Goal: Communication & Community: Answer question/provide support

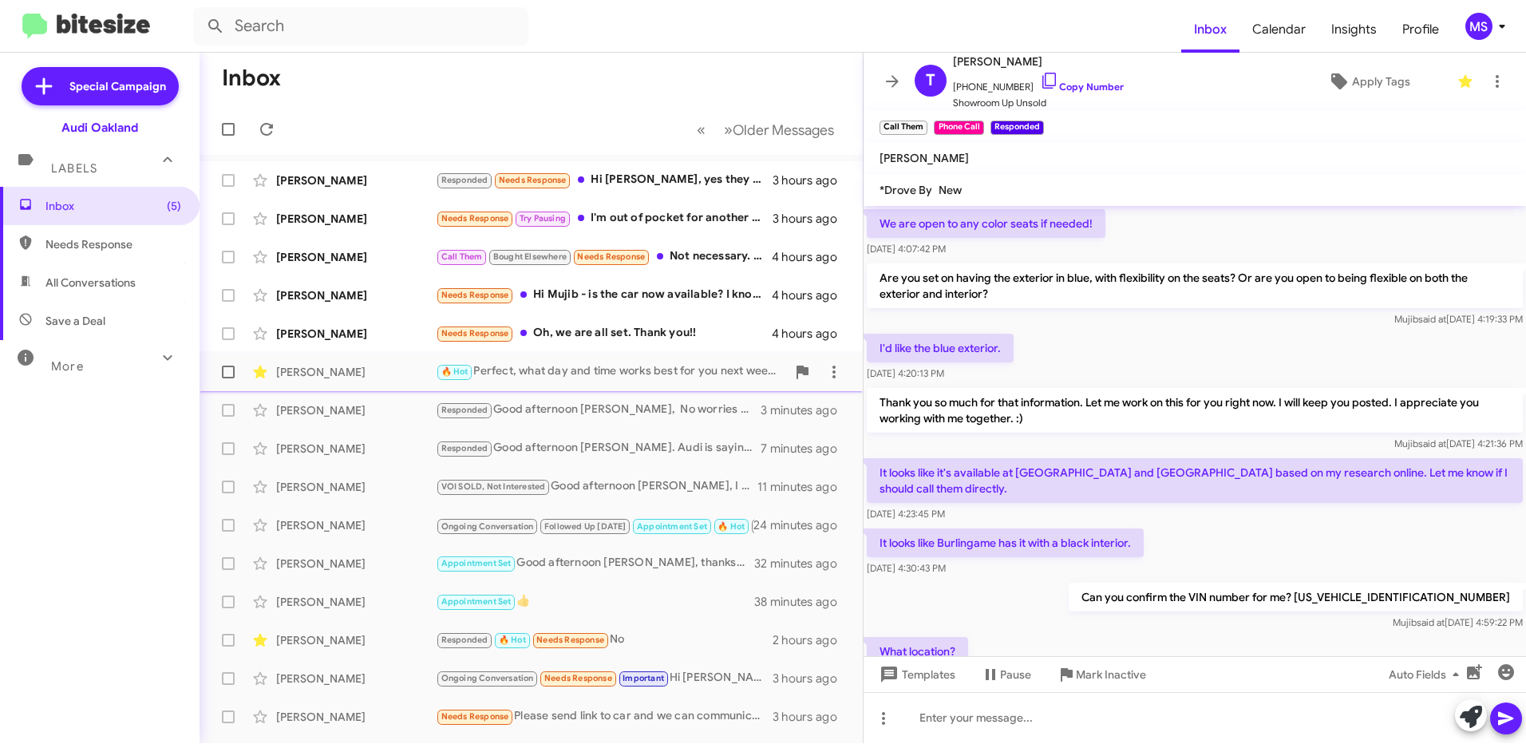
scroll to position [1556, 0]
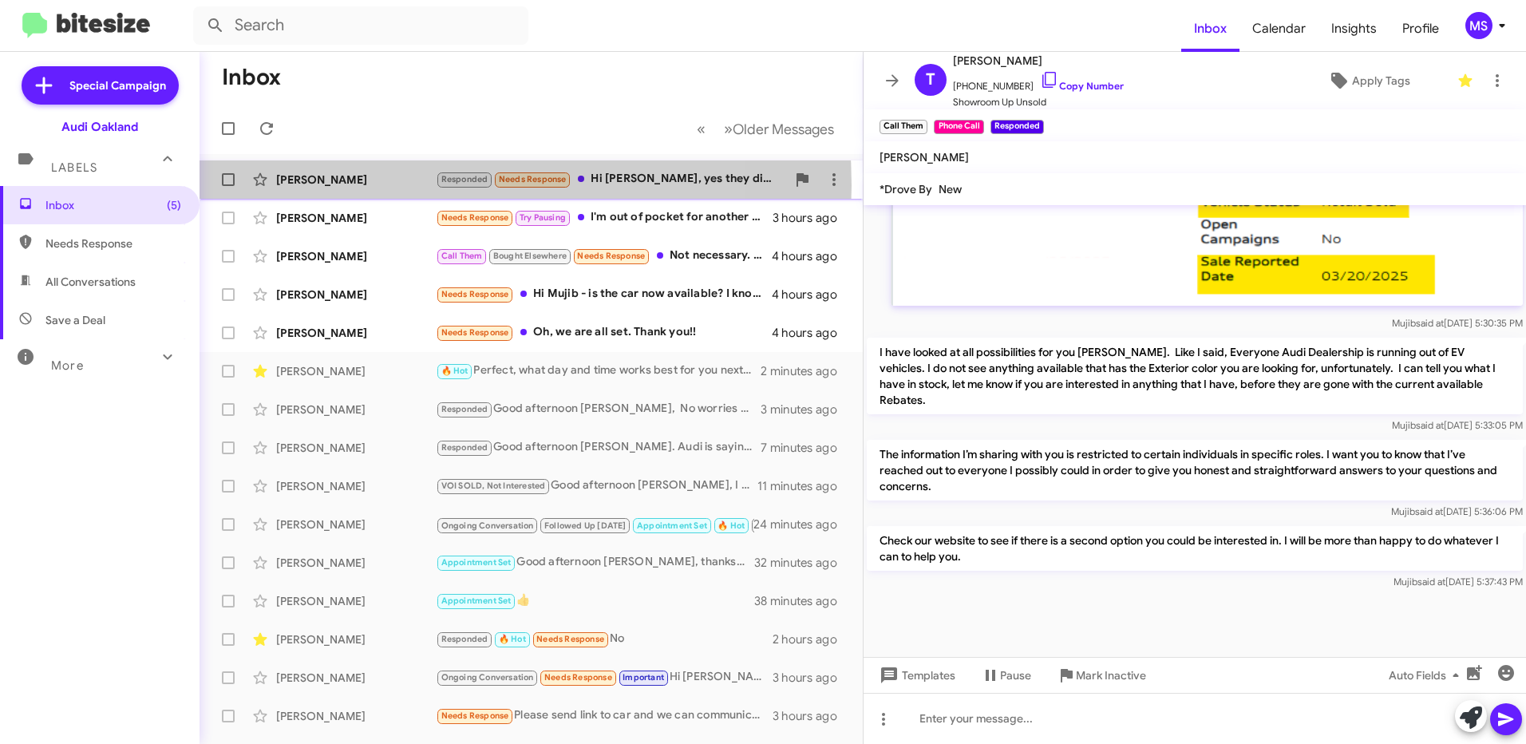
click at [393, 185] on div "[PERSON_NAME]" at bounding box center [356, 180] width 160 height 16
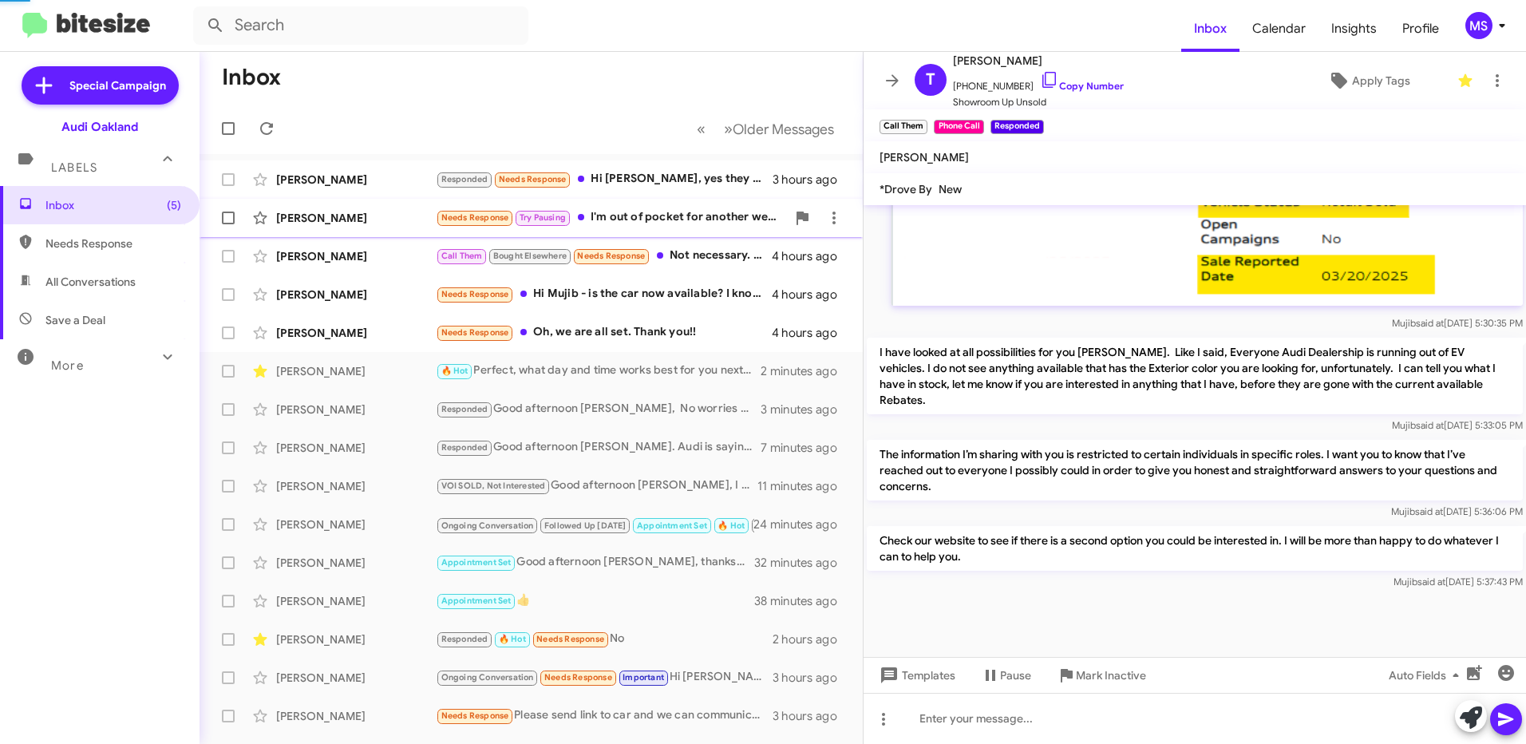
scroll to position [8, 0]
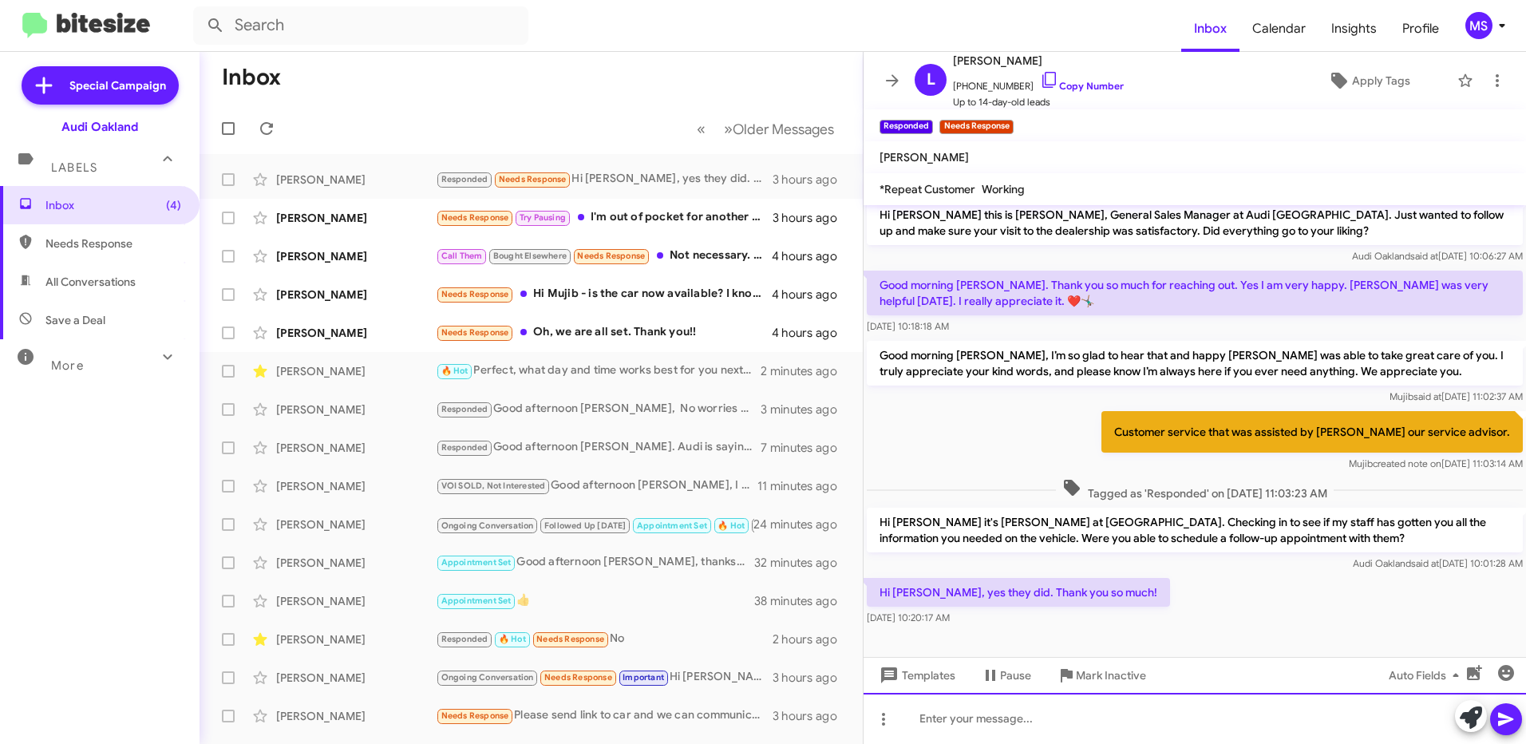
click at [1004, 721] on div at bounding box center [1194, 718] width 662 height 51
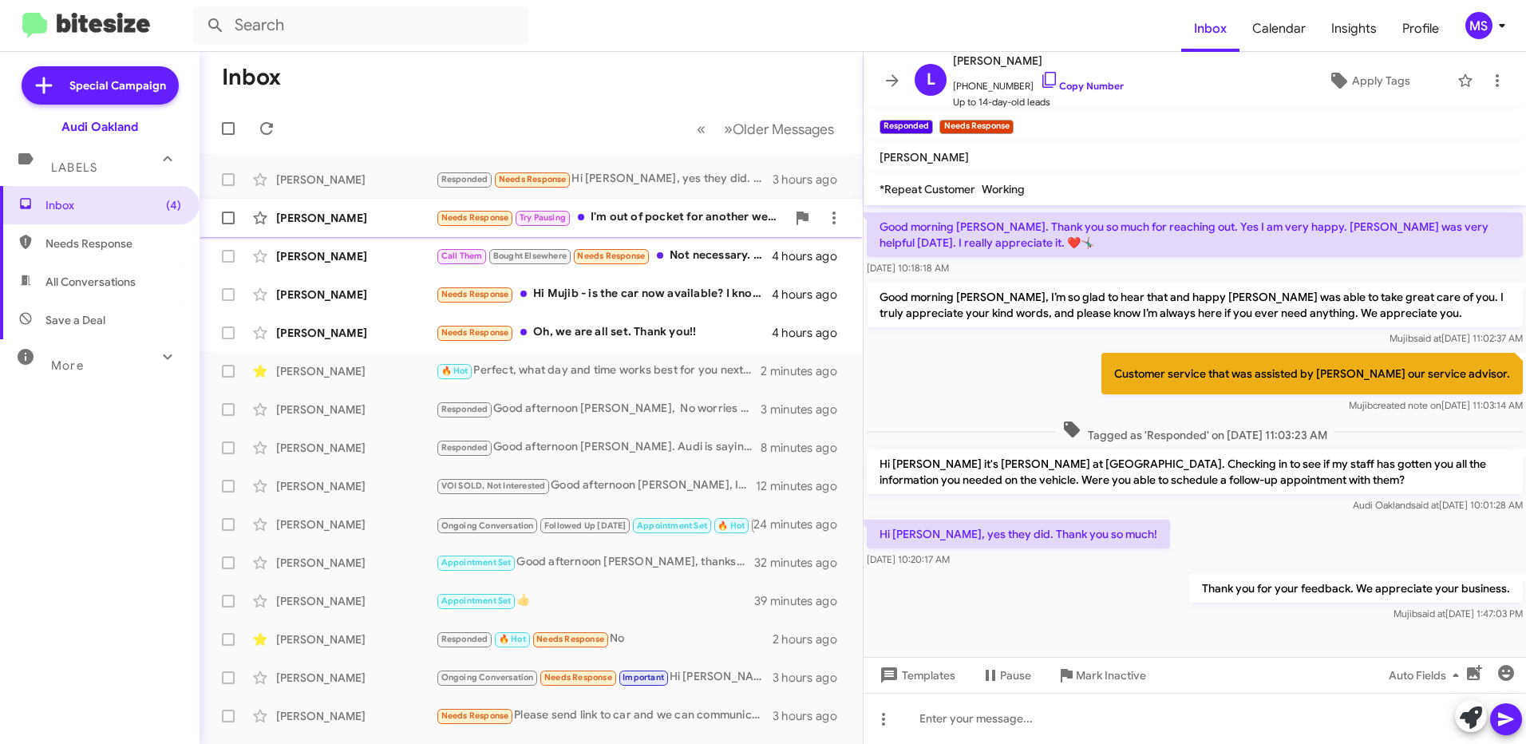
click at [394, 216] on div "[PERSON_NAME]" at bounding box center [356, 218] width 160 height 16
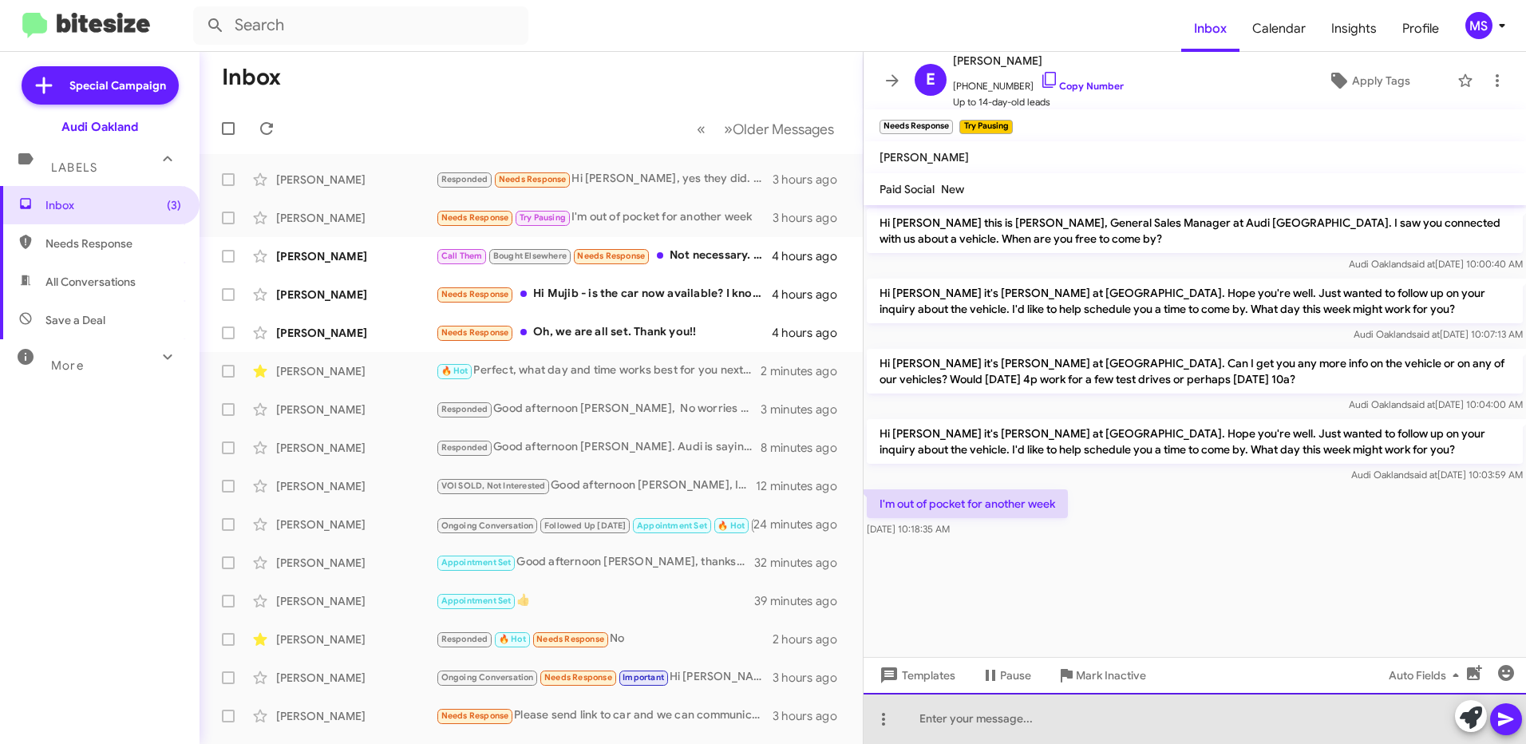
click at [945, 717] on div at bounding box center [1194, 718] width 662 height 51
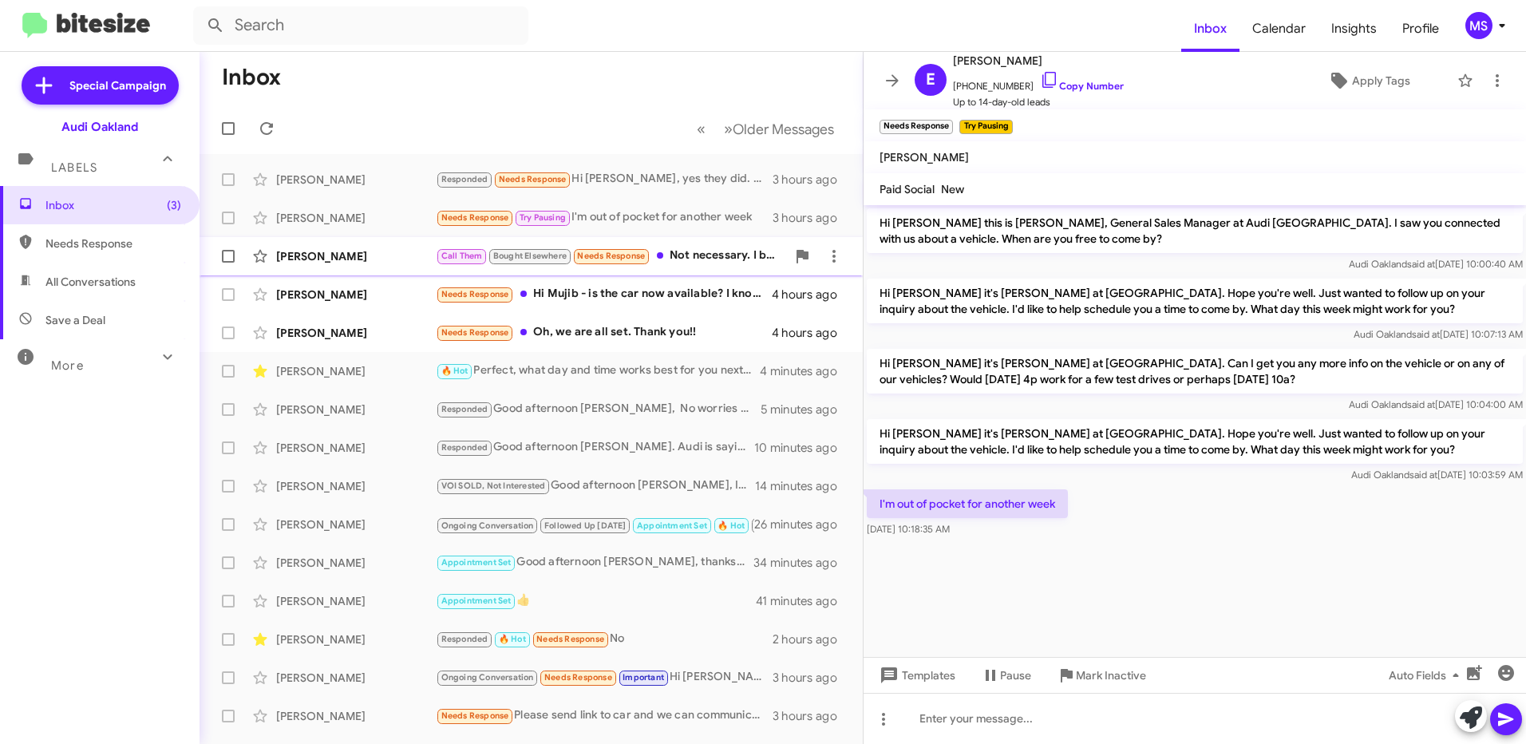
click at [357, 252] on div "[PERSON_NAME]" at bounding box center [356, 256] width 160 height 16
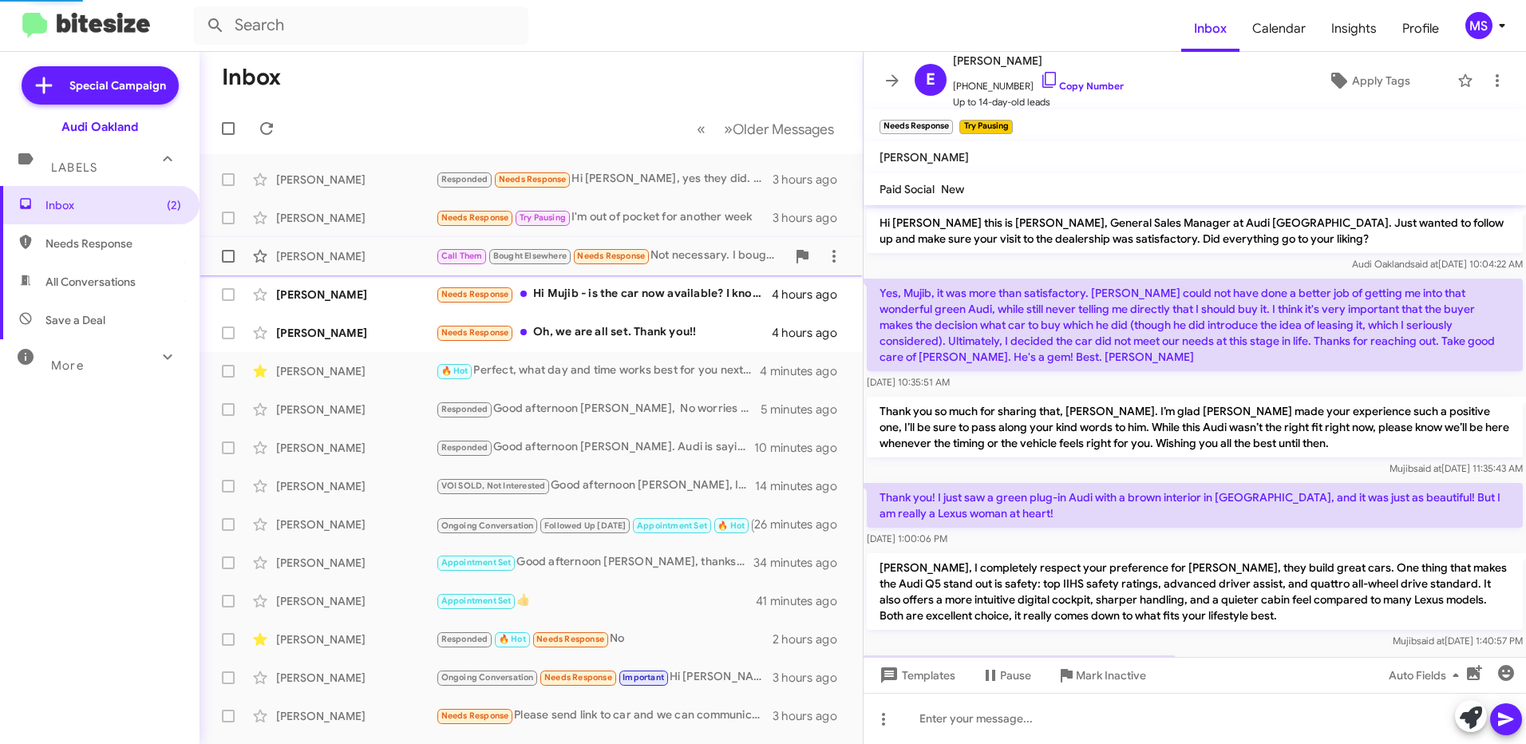
scroll to position [828, 0]
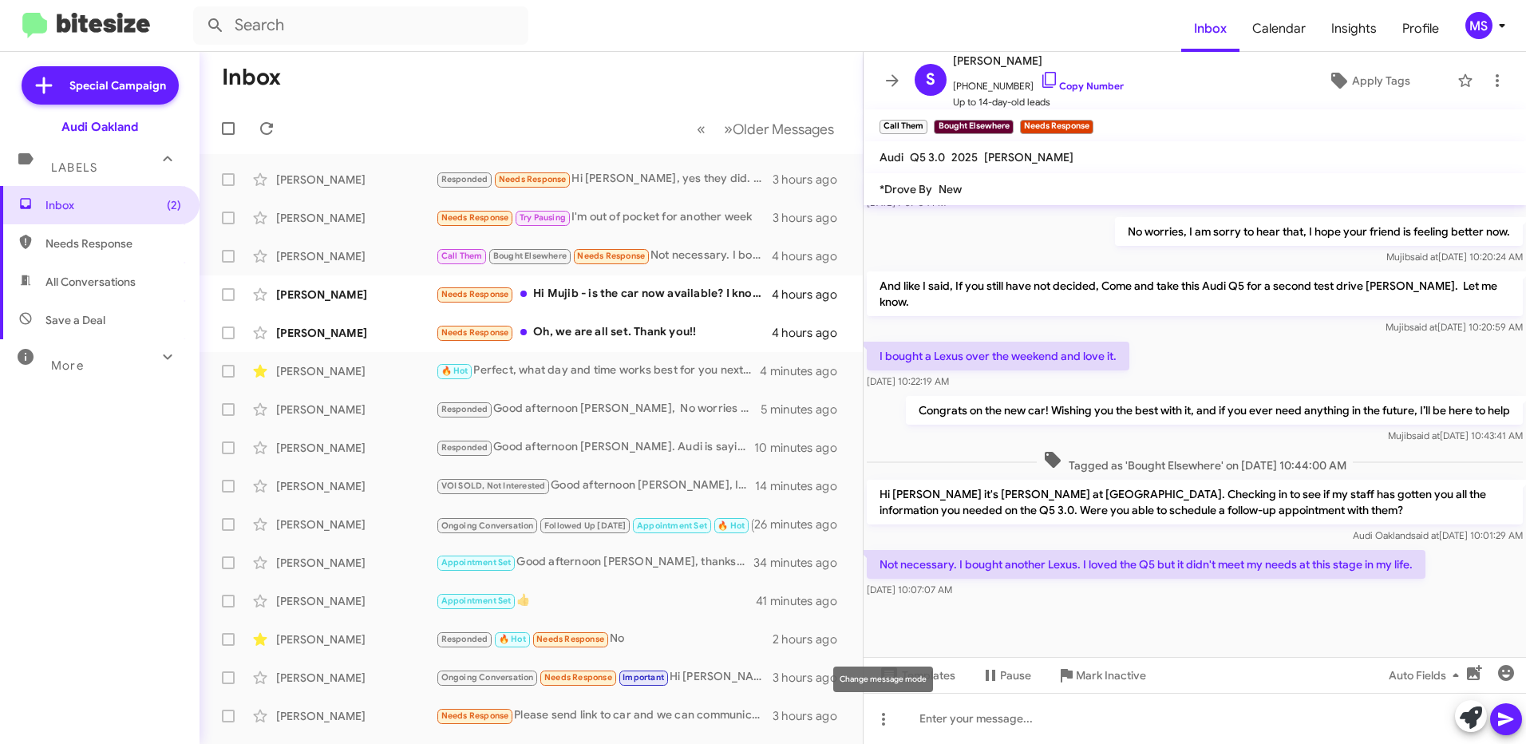
click at [923, 675] on div "Change message mode" at bounding box center [883, 679] width 100 height 26
click at [949, 675] on span "Templates" at bounding box center [915, 675] width 79 height 29
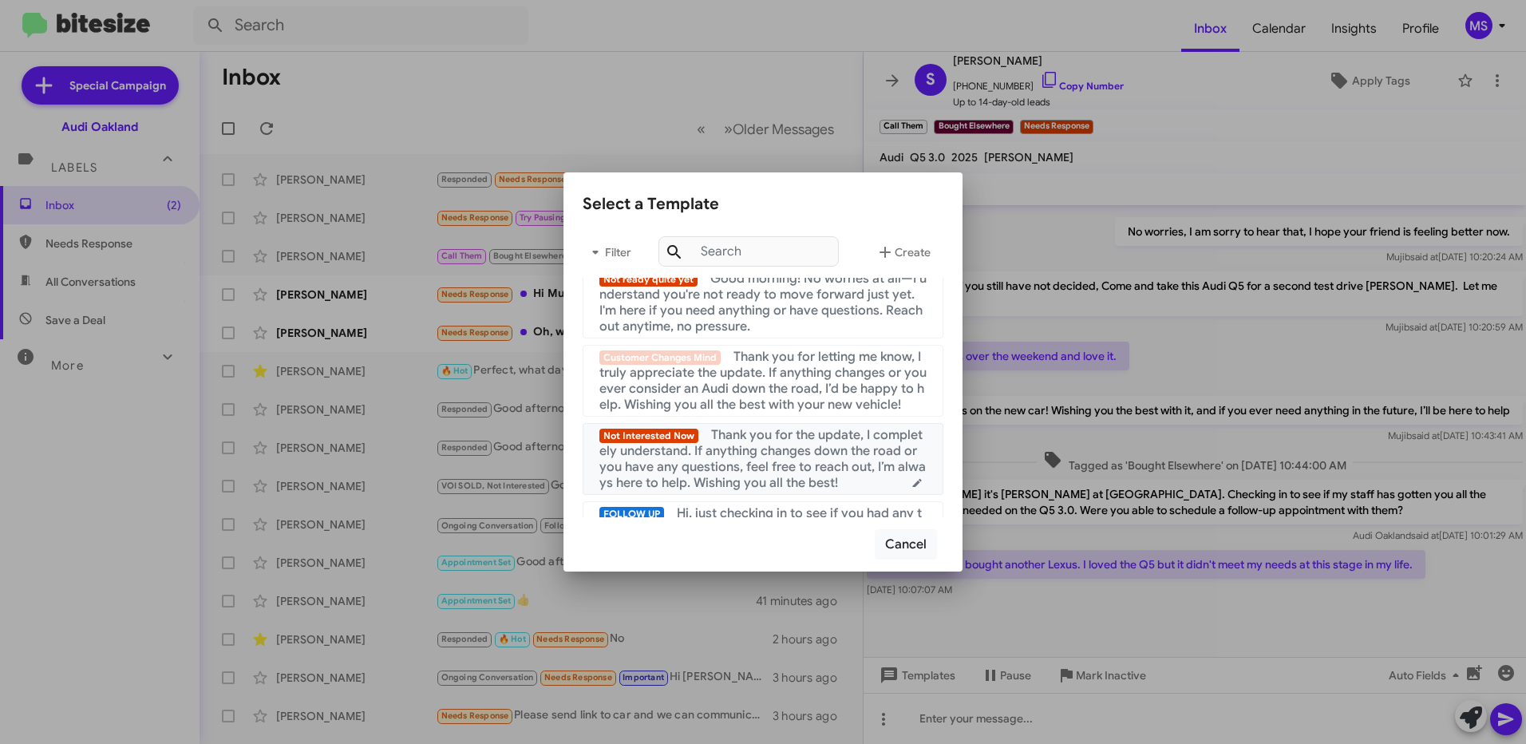
scroll to position [160, 0]
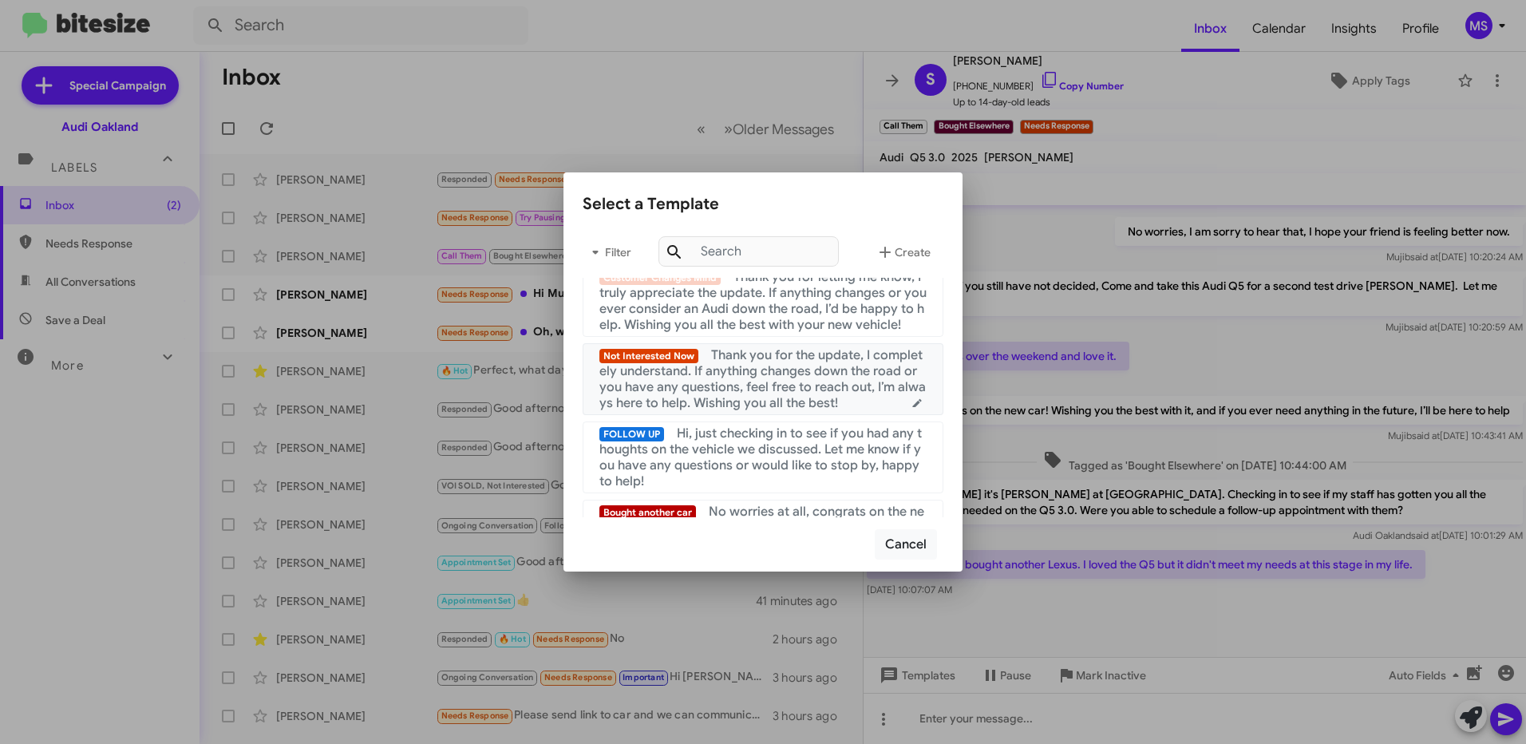
click at [778, 404] on span "Thank you for the update, I completely understand. If anything changes down the…" at bounding box center [762, 379] width 326 height 64
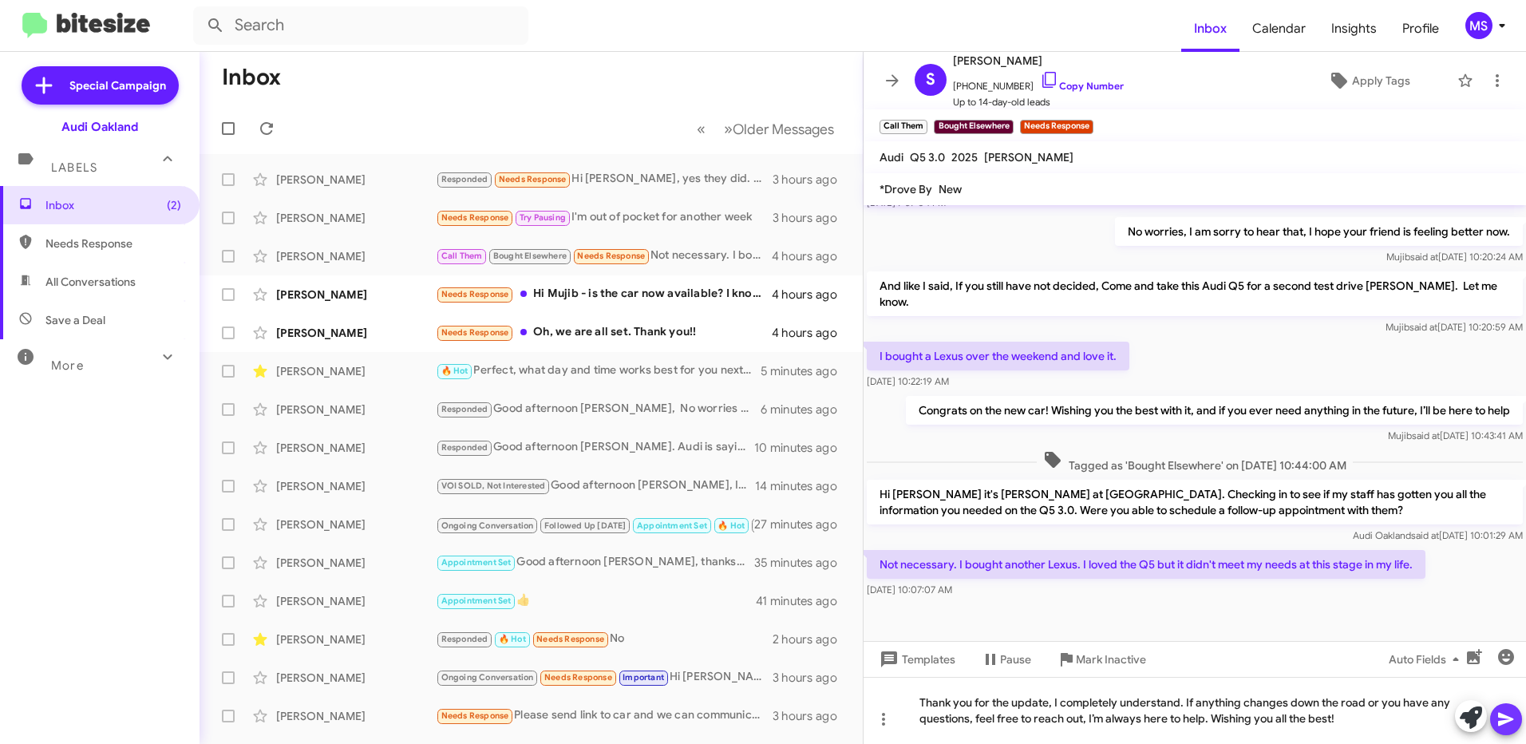
click at [1499, 717] on icon at bounding box center [1505, 720] width 15 height 14
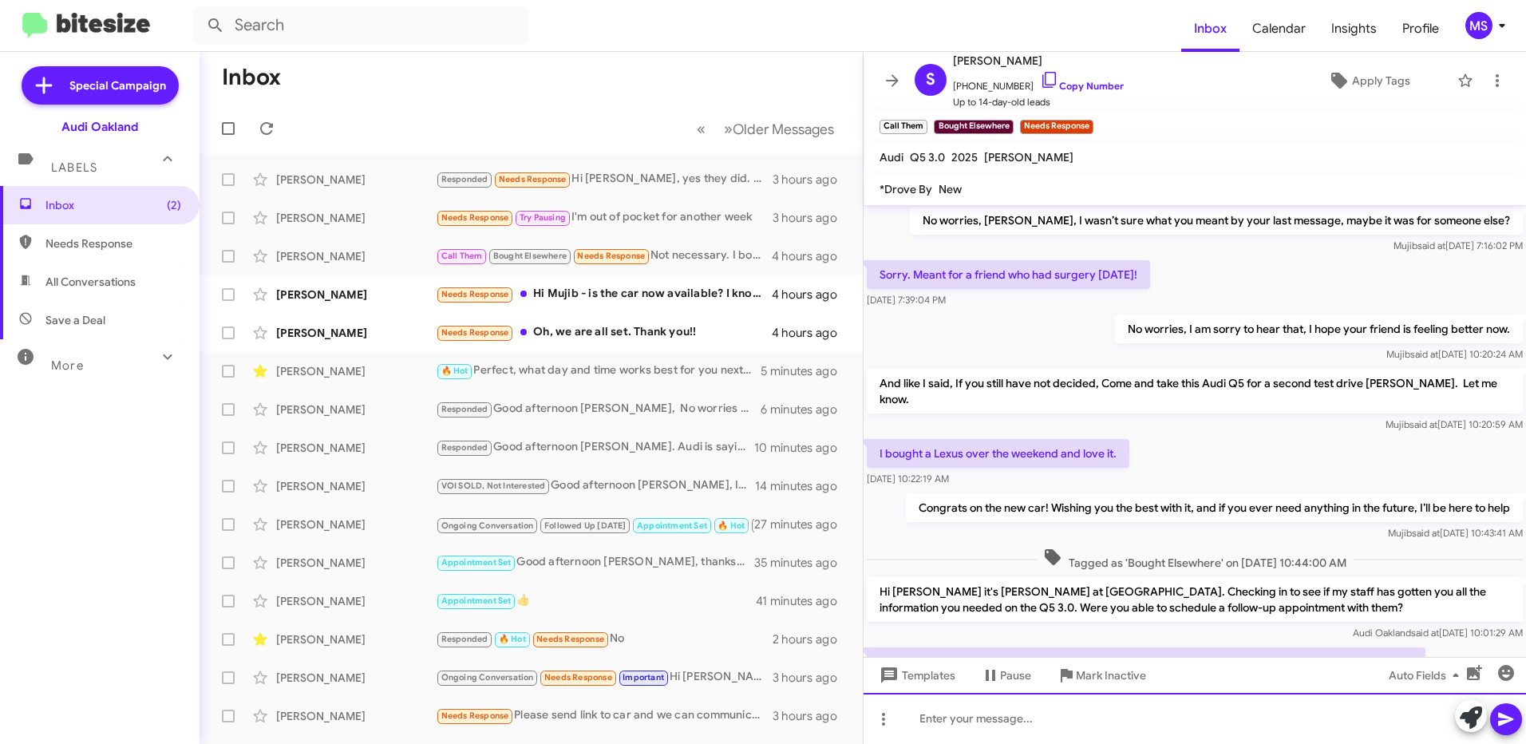
scroll to position [902, 0]
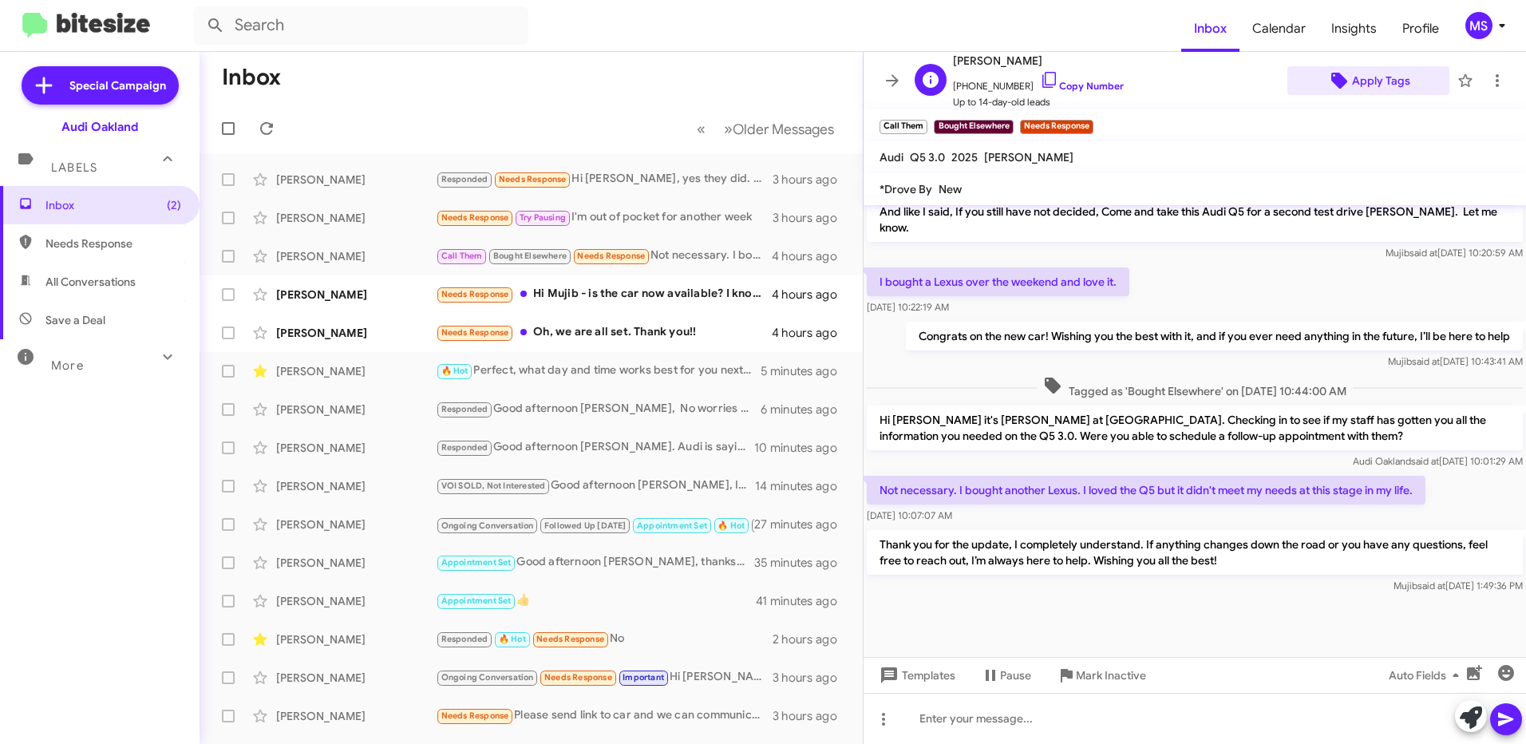
click at [1383, 81] on span "Apply Tags" at bounding box center [1381, 80] width 58 height 29
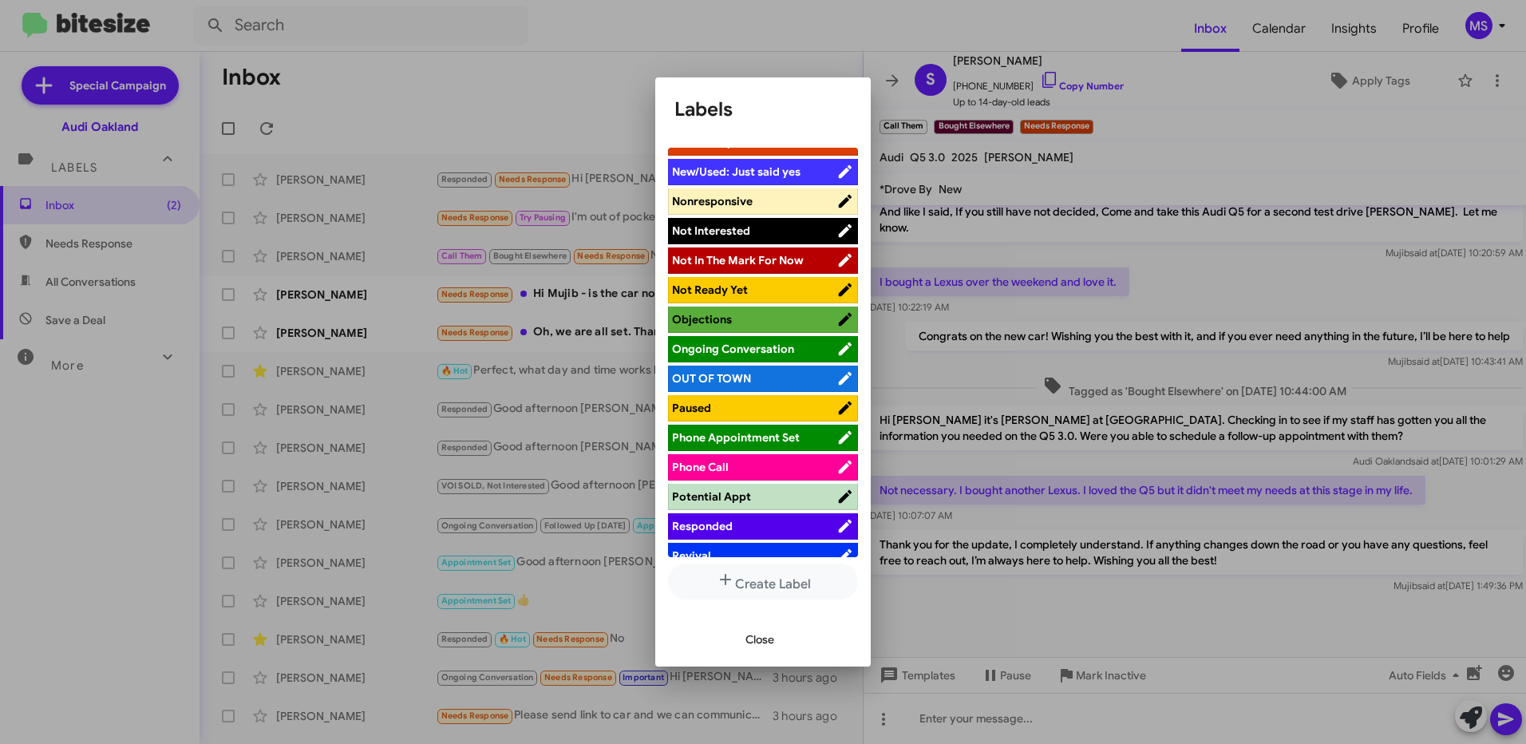
scroll to position [559, 0]
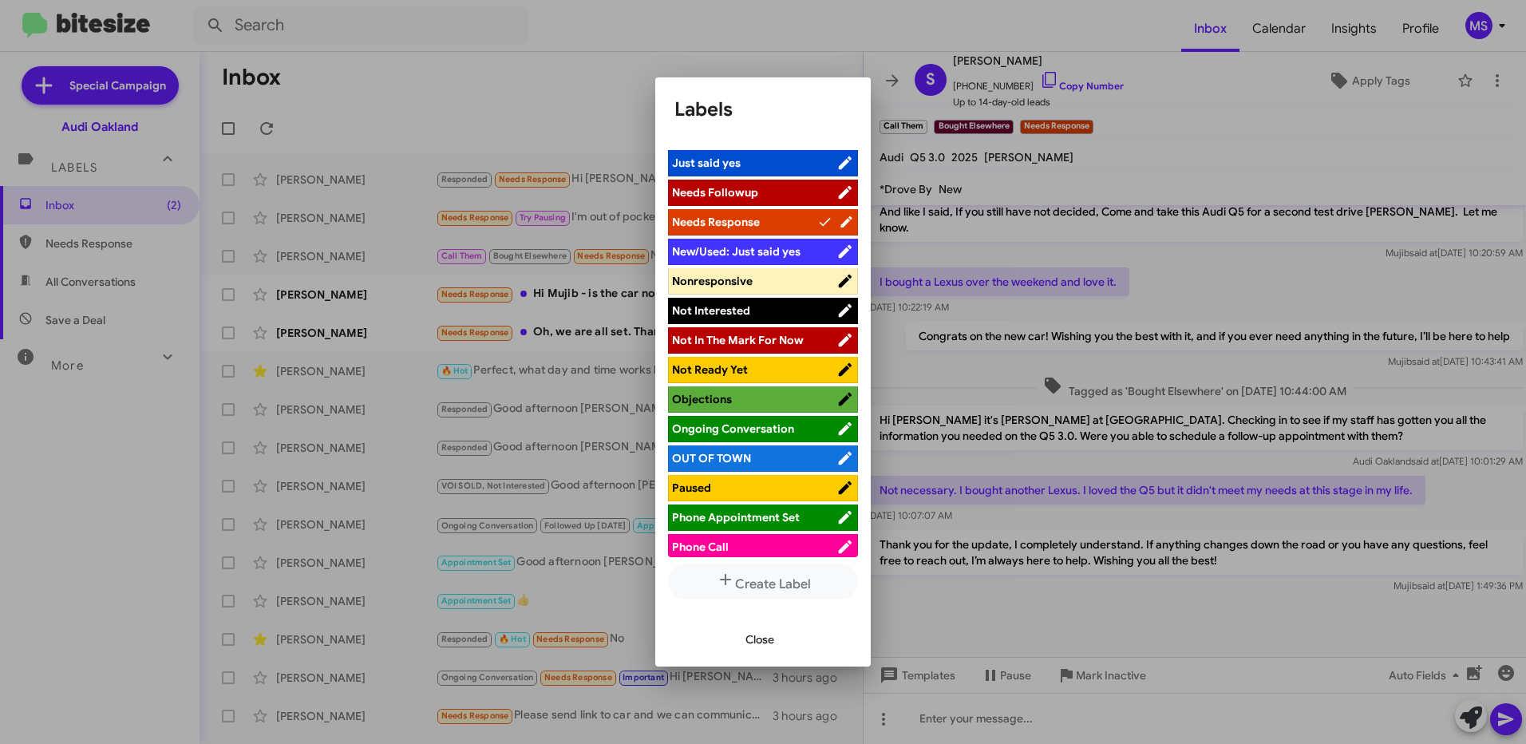
click at [733, 309] on span "Not Interested" at bounding box center [711, 310] width 78 height 14
click at [773, 637] on span "Close" at bounding box center [759, 639] width 29 height 29
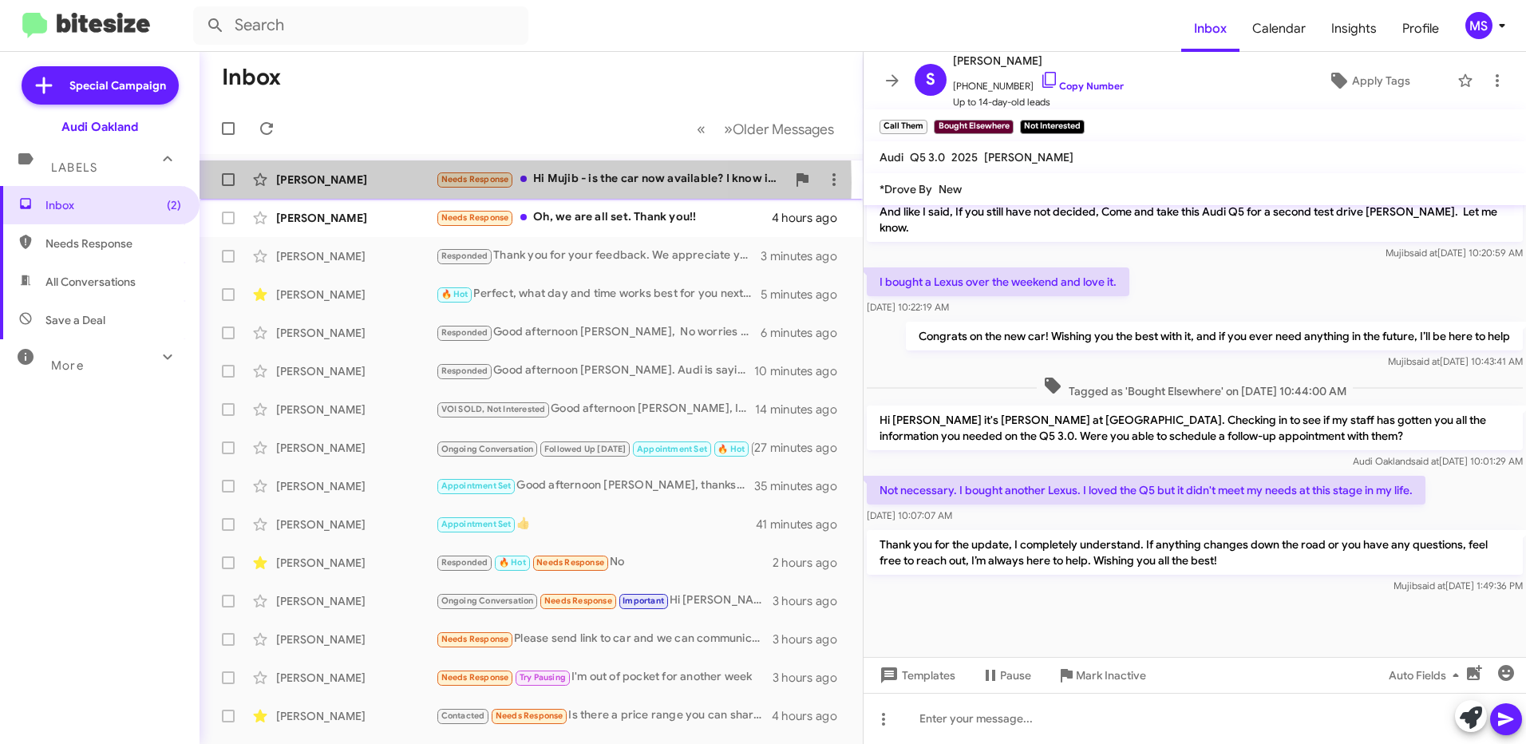
click at [384, 183] on div "[PERSON_NAME]" at bounding box center [356, 180] width 160 height 16
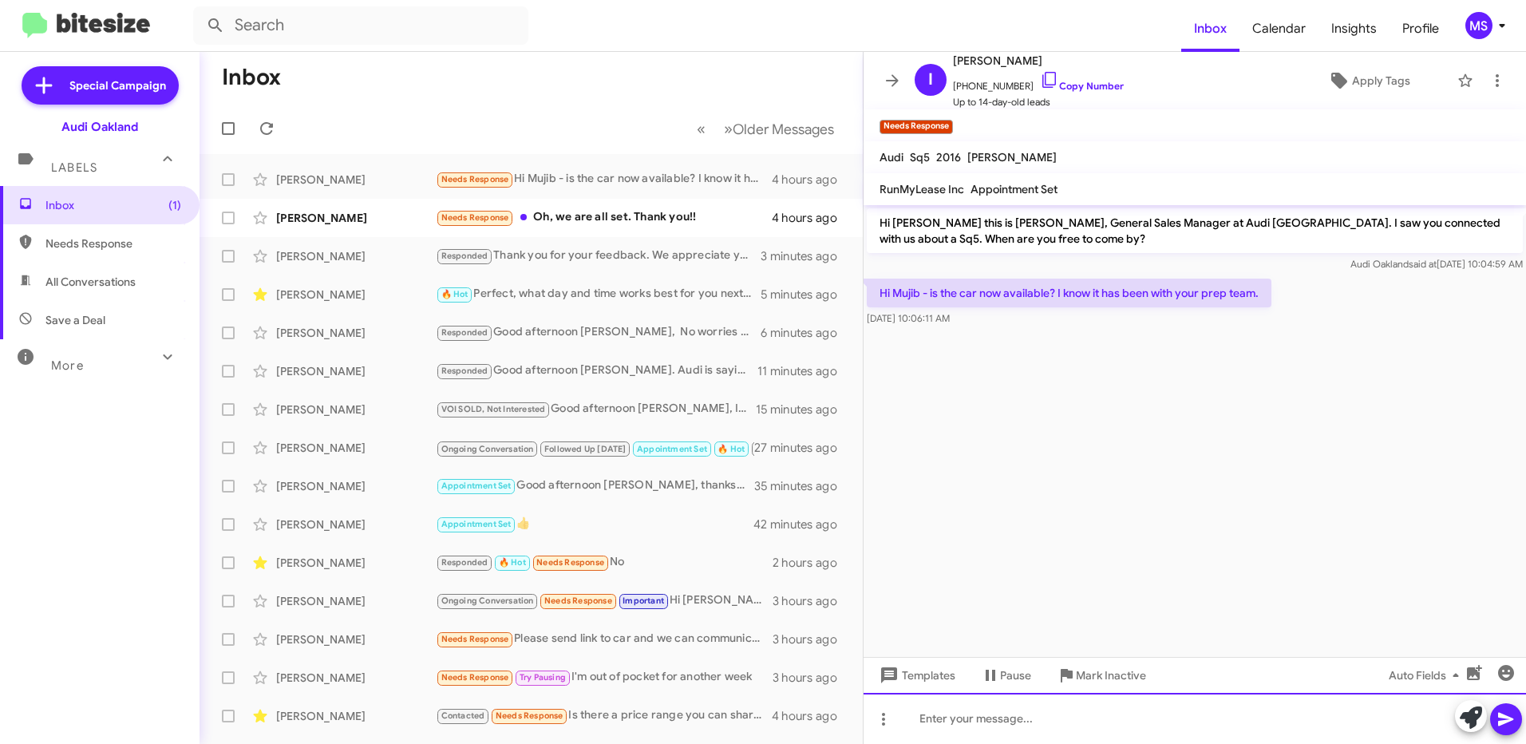
click at [1085, 709] on div at bounding box center [1194, 718] width 662 height 51
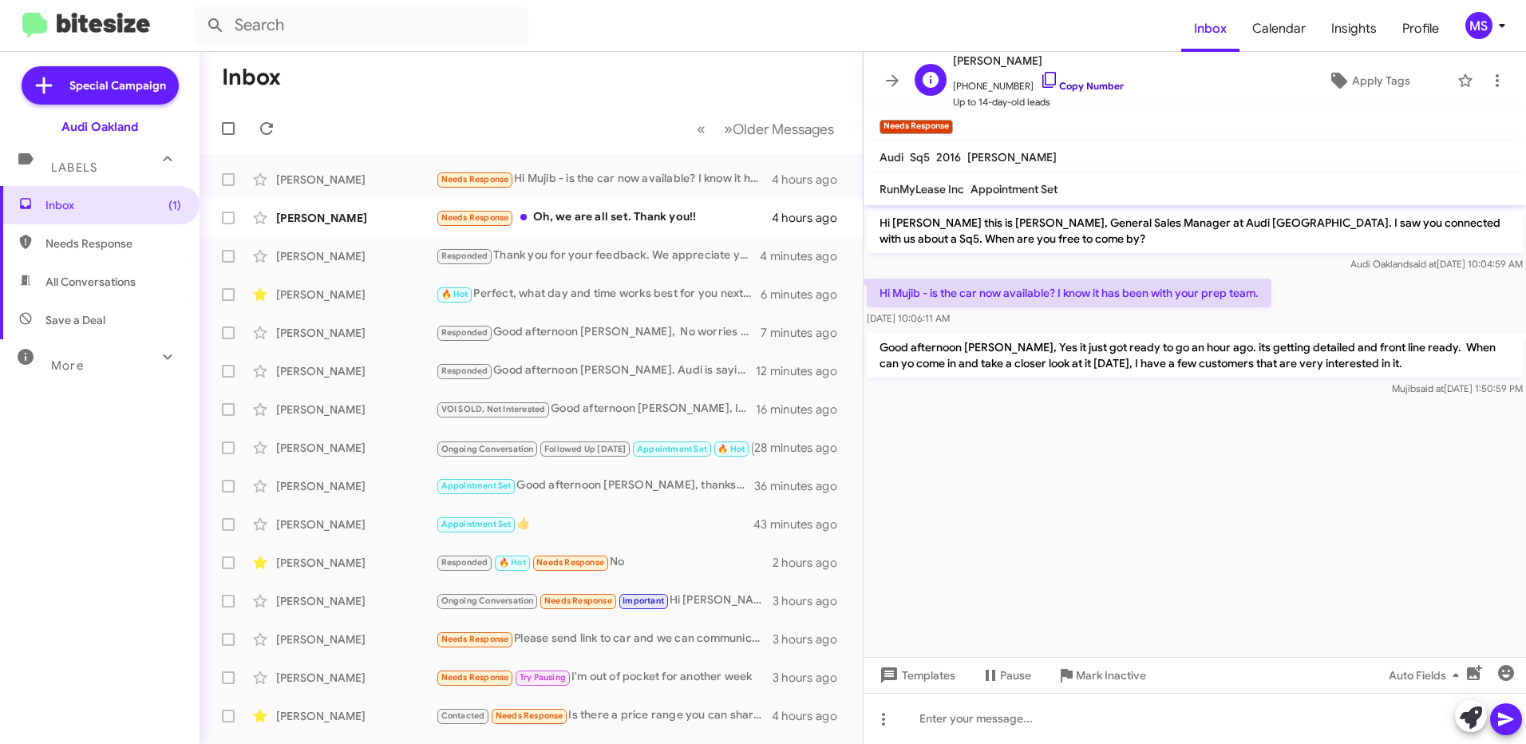
click at [1093, 83] on link "Copy Number" at bounding box center [1082, 86] width 84 height 12
click at [1086, 77] on span "[PHONE_NUMBER] Copy Number" at bounding box center [1038, 82] width 171 height 24
click at [1073, 81] on link "Copy Number" at bounding box center [1082, 86] width 84 height 12
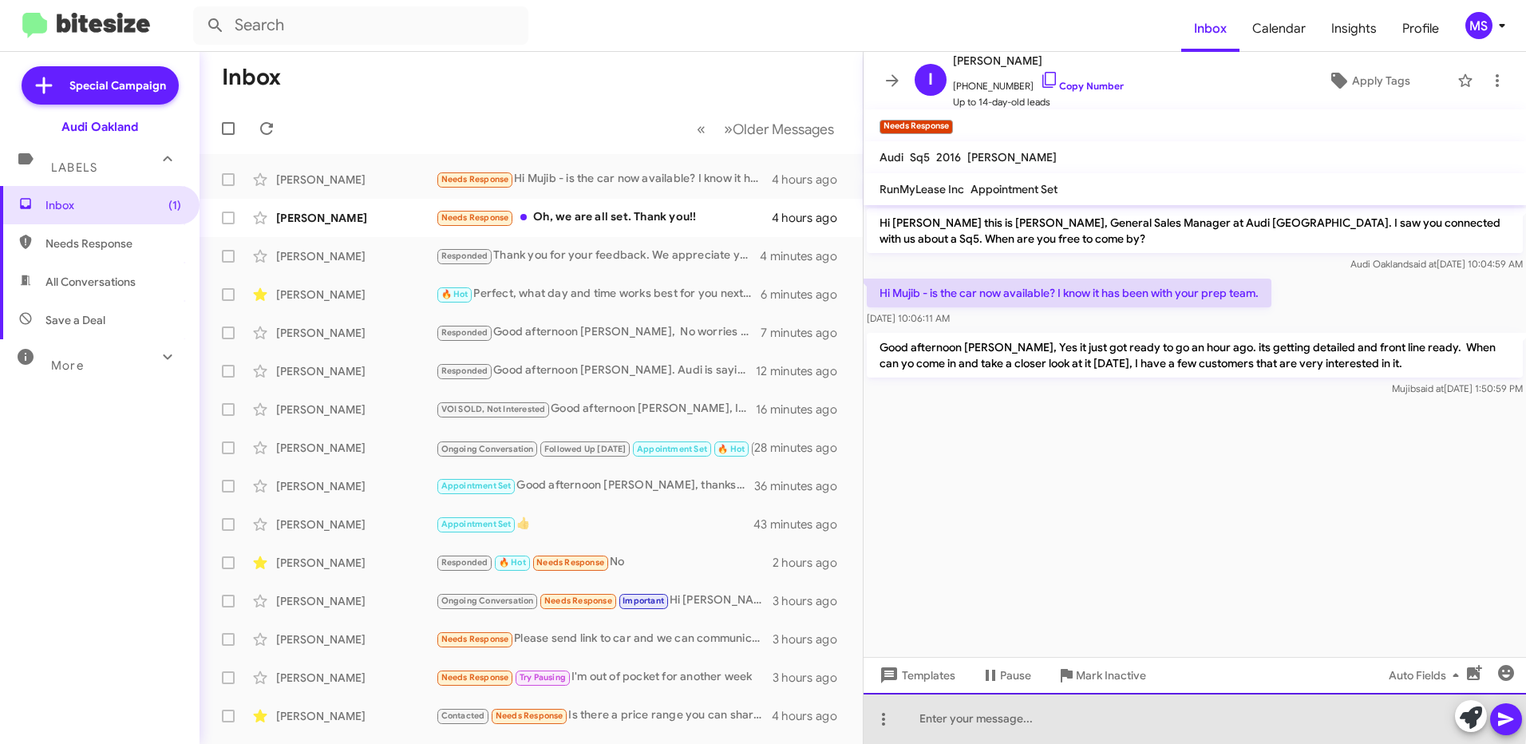
click at [1118, 713] on div at bounding box center [1194, 718] width 662 height 51
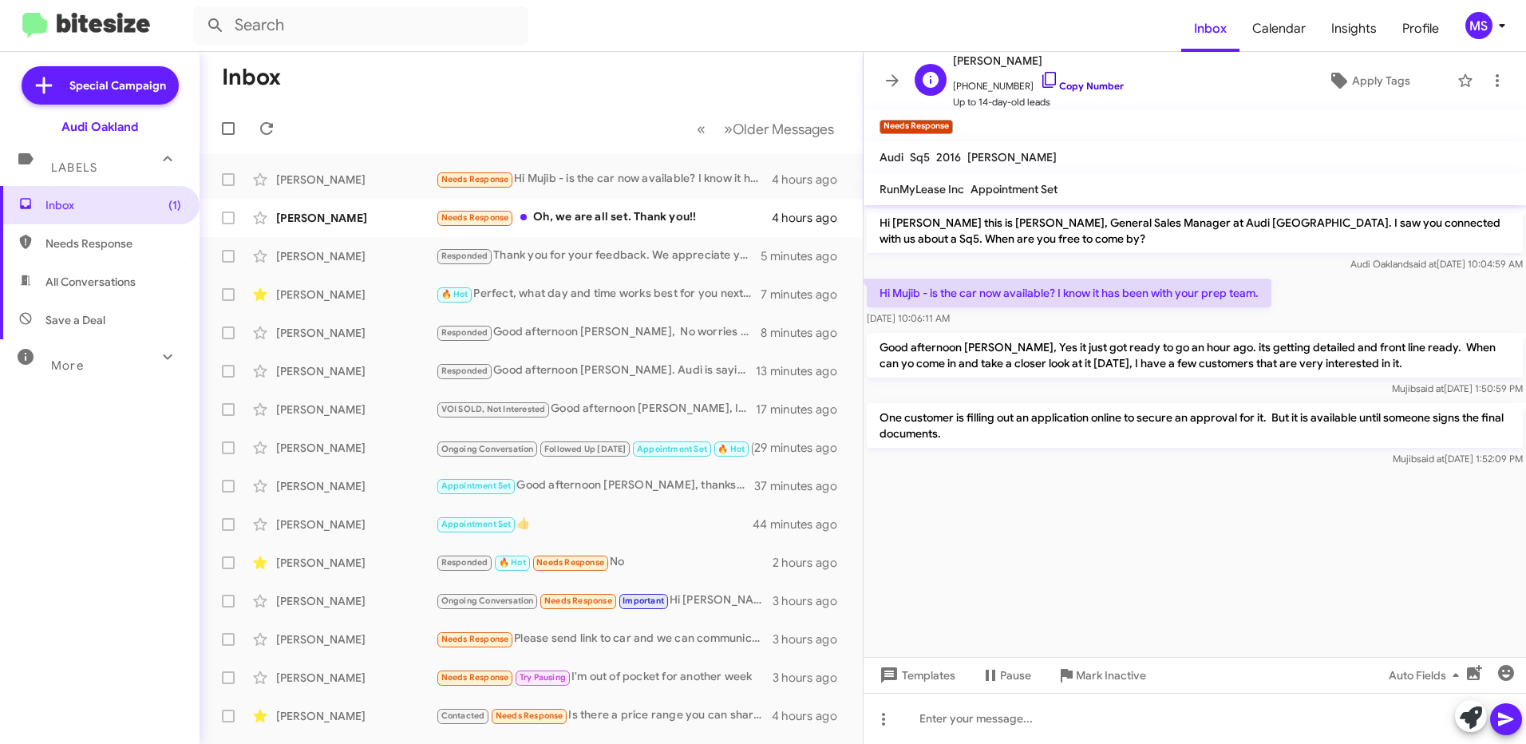
click at [1086, 80] on link "Copy Number" at bounding box center [1082, 86] width 84 height 12
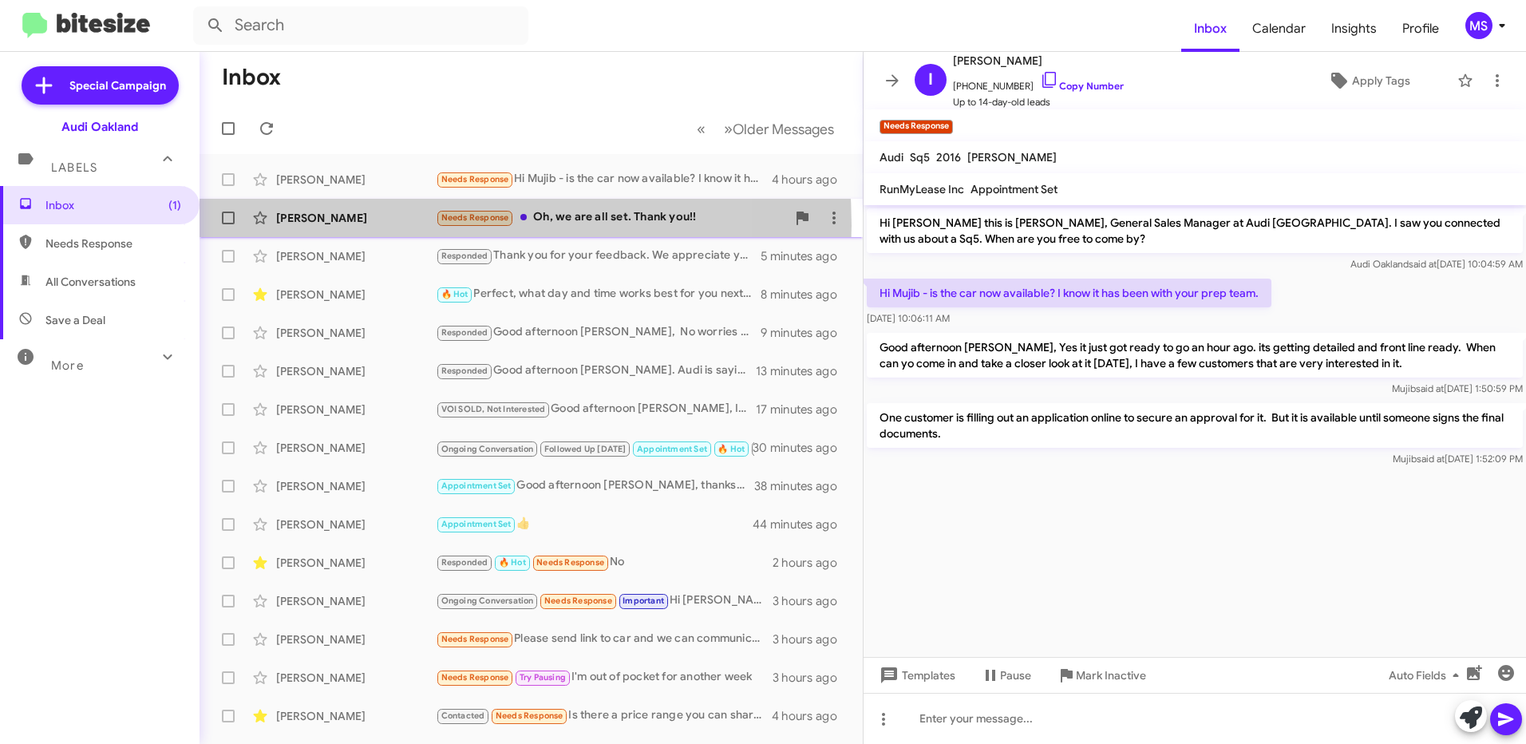
click at [396, 225] on div "[PERSON_NAME]" at bounding box center [356, 218] width 160 height 16
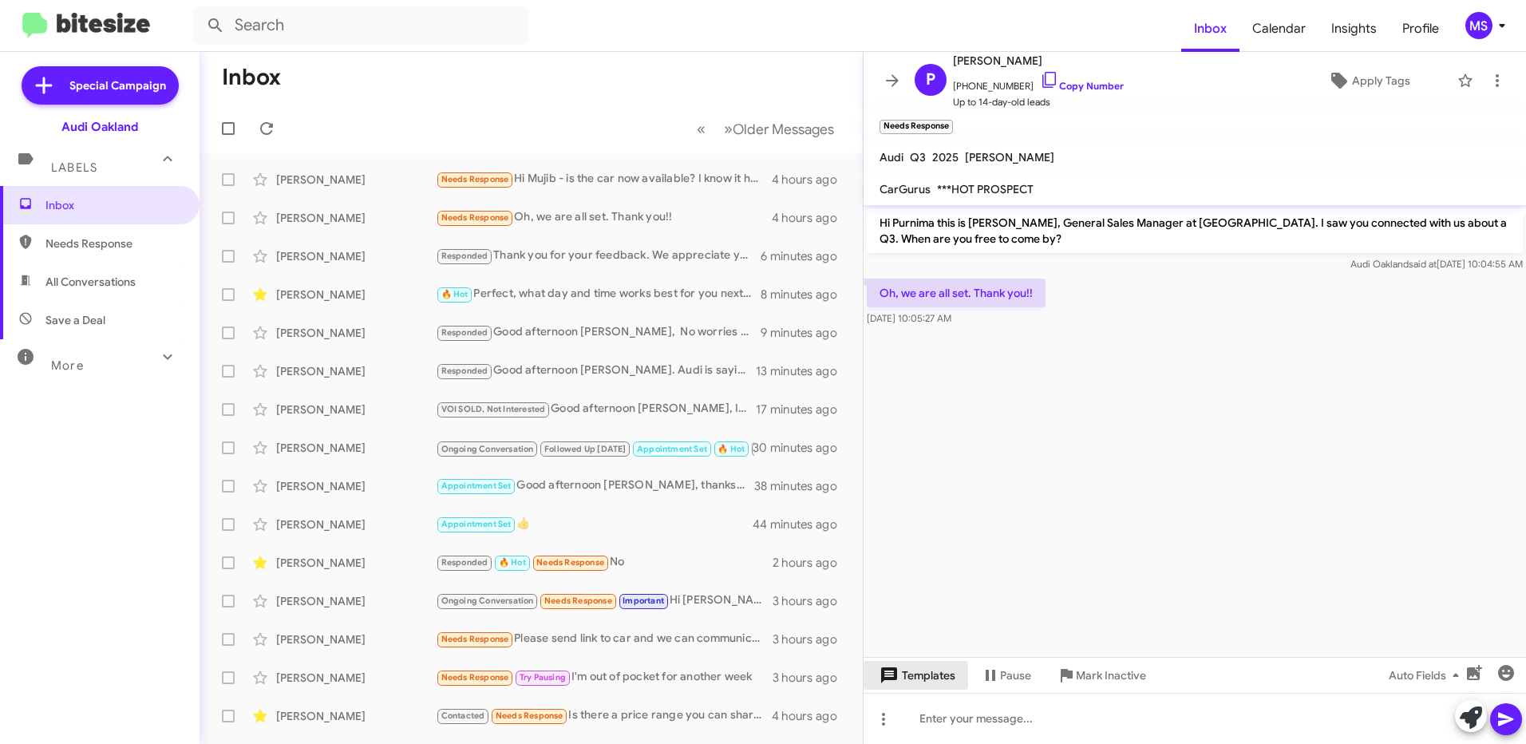
click at [938, 680] on span "Templates" at bounding box center [915, 675] width 79 height 29
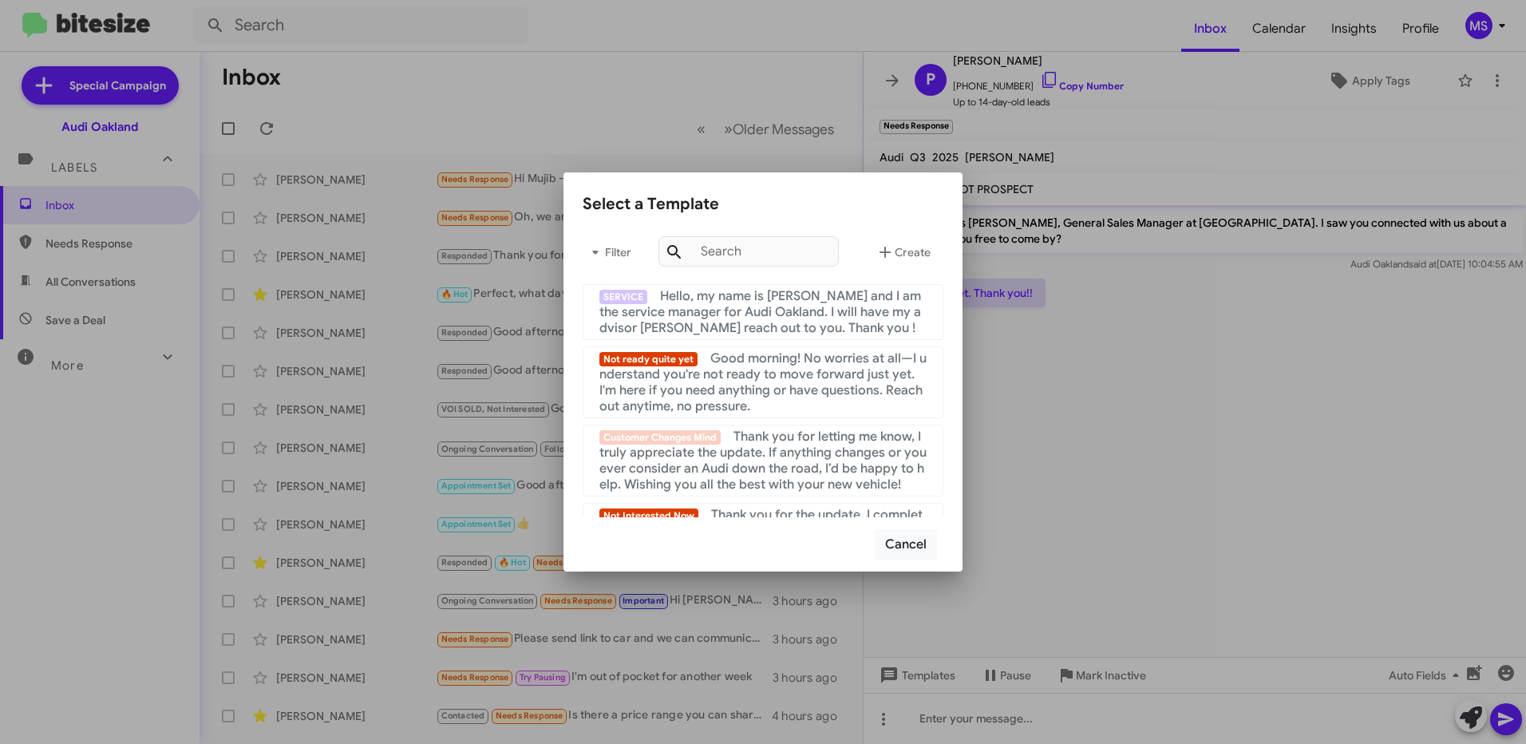
click at [1196, 716] on div at bounding box center [763, 372] width 1526 height 744
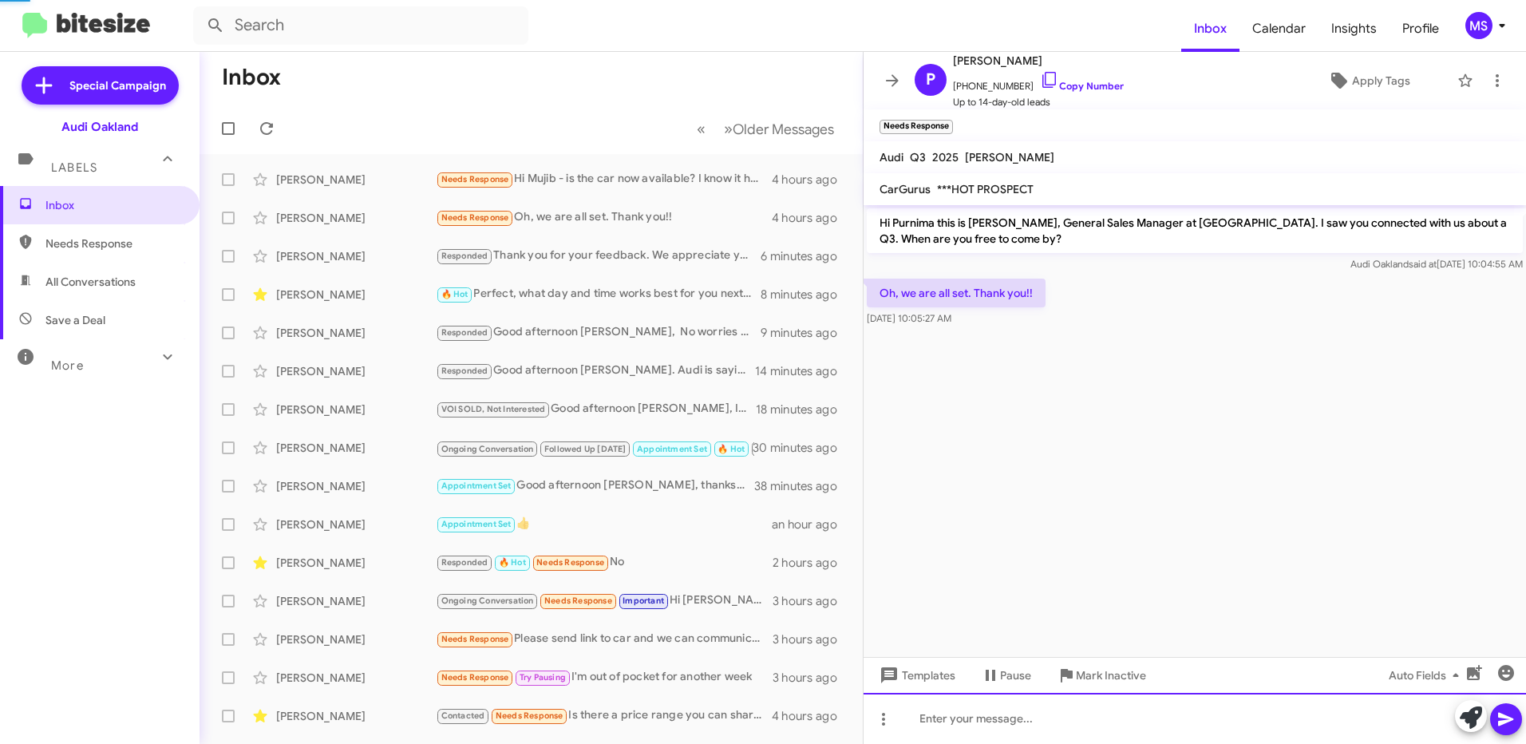
click at [1149, 705] on div at bounding box center [1194, 718] width 662 height 51
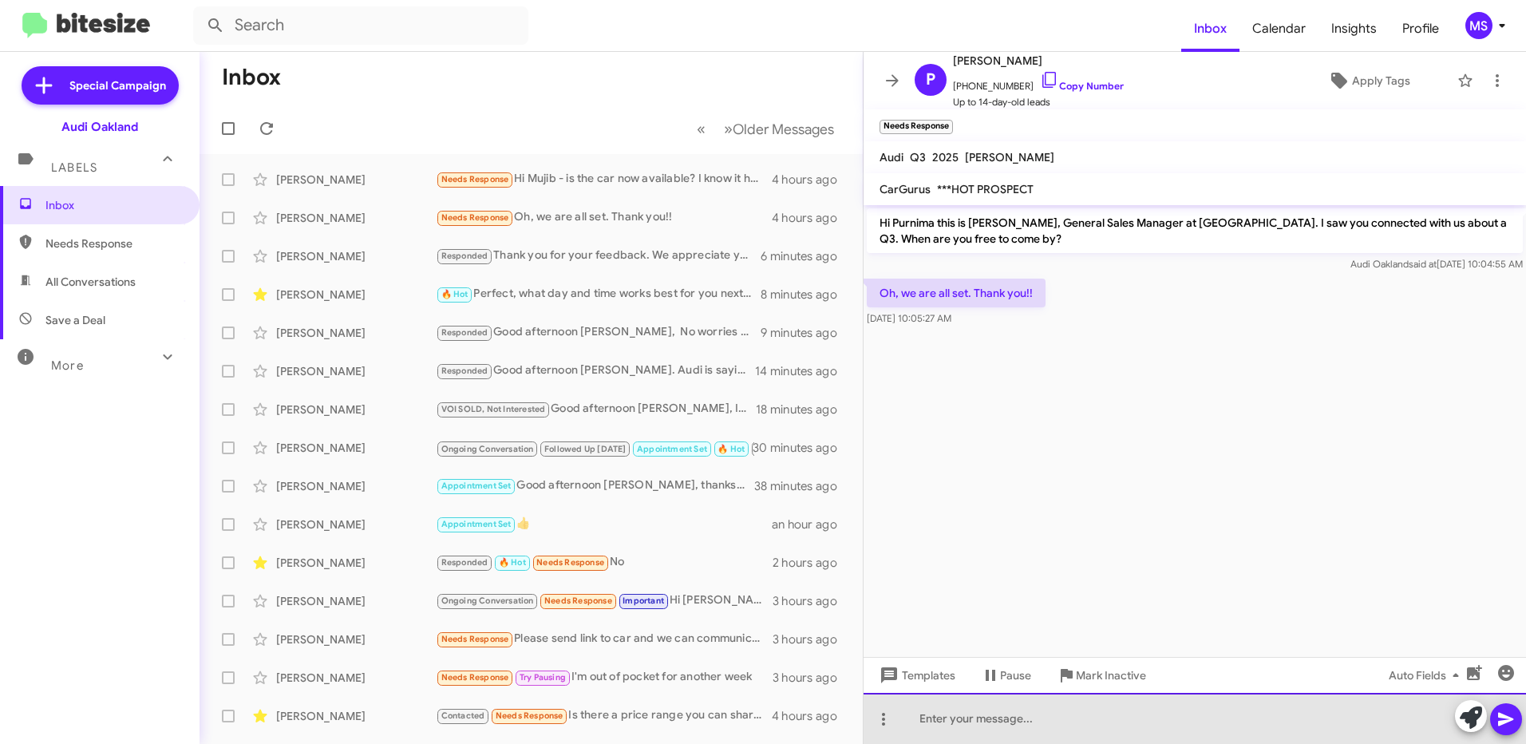
click at [1013, 722] on div at bounding box center [1194, 718] width 662 height 51
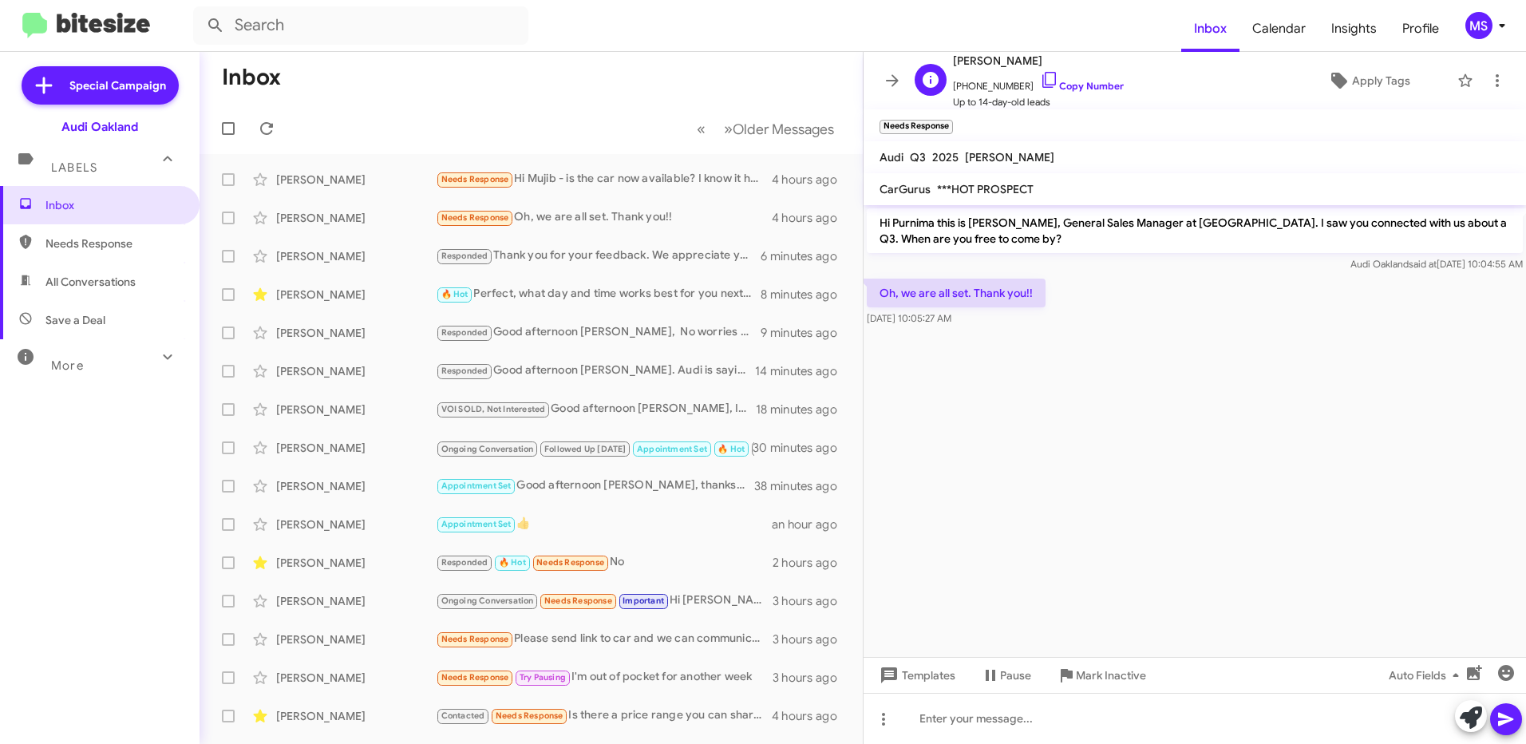
click at [1094, 77] on span "[PHONE_NUMBER] Copy Number" at bounding box center [1038, 82] width 171 height 24
click at [1072, 89] on link "Copy Number" at bounding box center [1082, 86] width 84 height 12
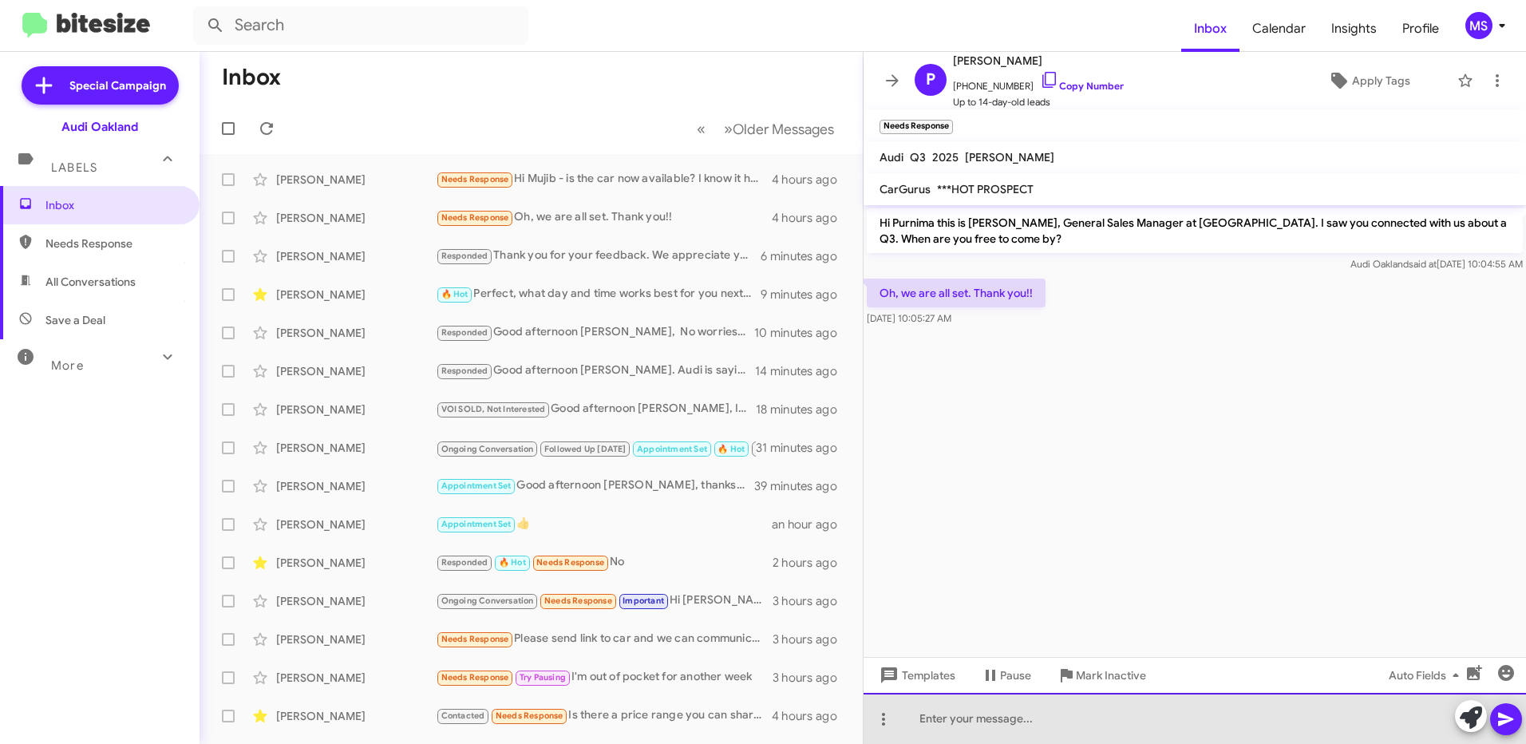
click at [1093, 722] on div at bounding box center [1194, 718] width 662 height 51
click at [1093, 722] on div "Did you mean you have already scheduled an appointment to see the" at bounding box center [1194, 718] width 662 height 51
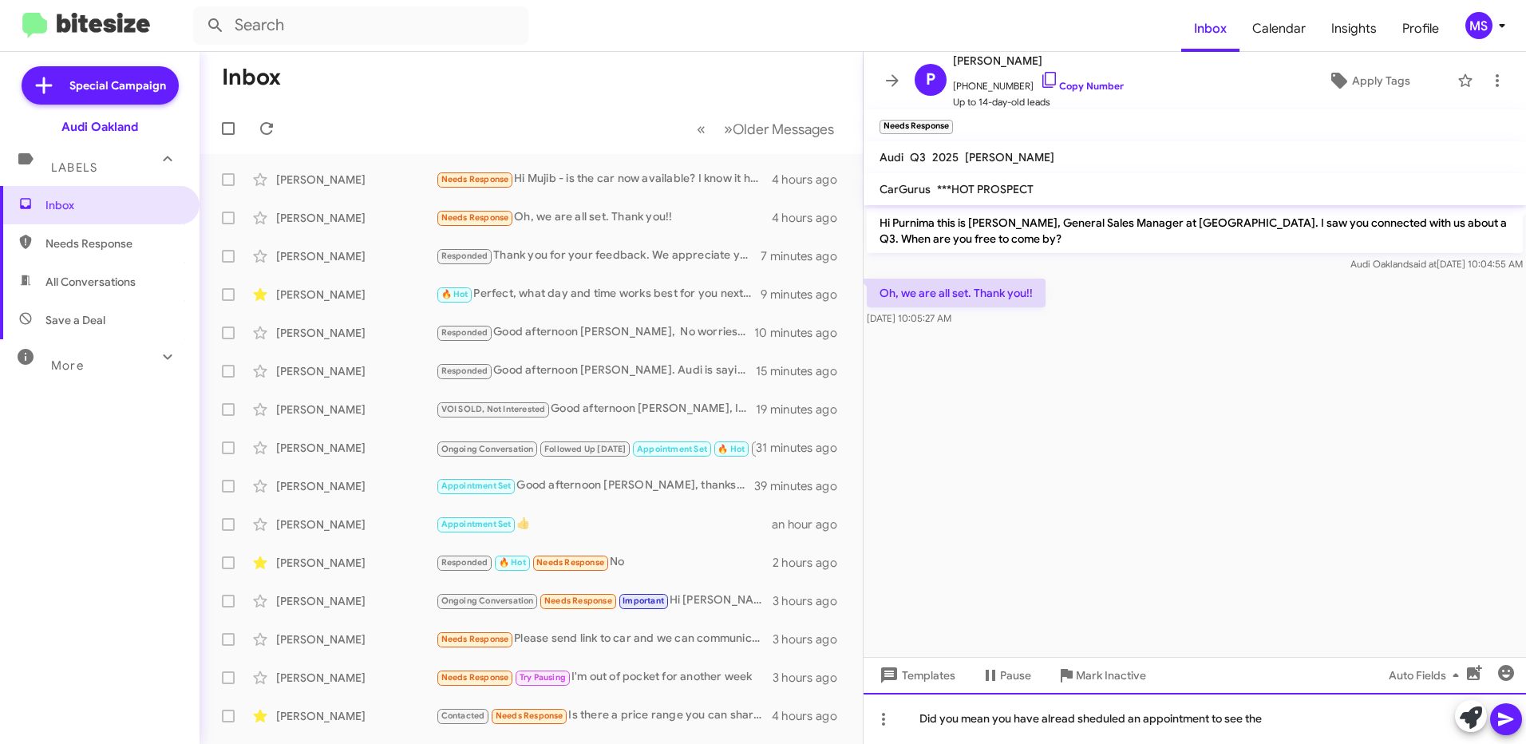
click at [1070, 720] on div "Did you mean you have alread sheduled an appointment to see the" at bounding box center [1194, 718] width 662 height 51
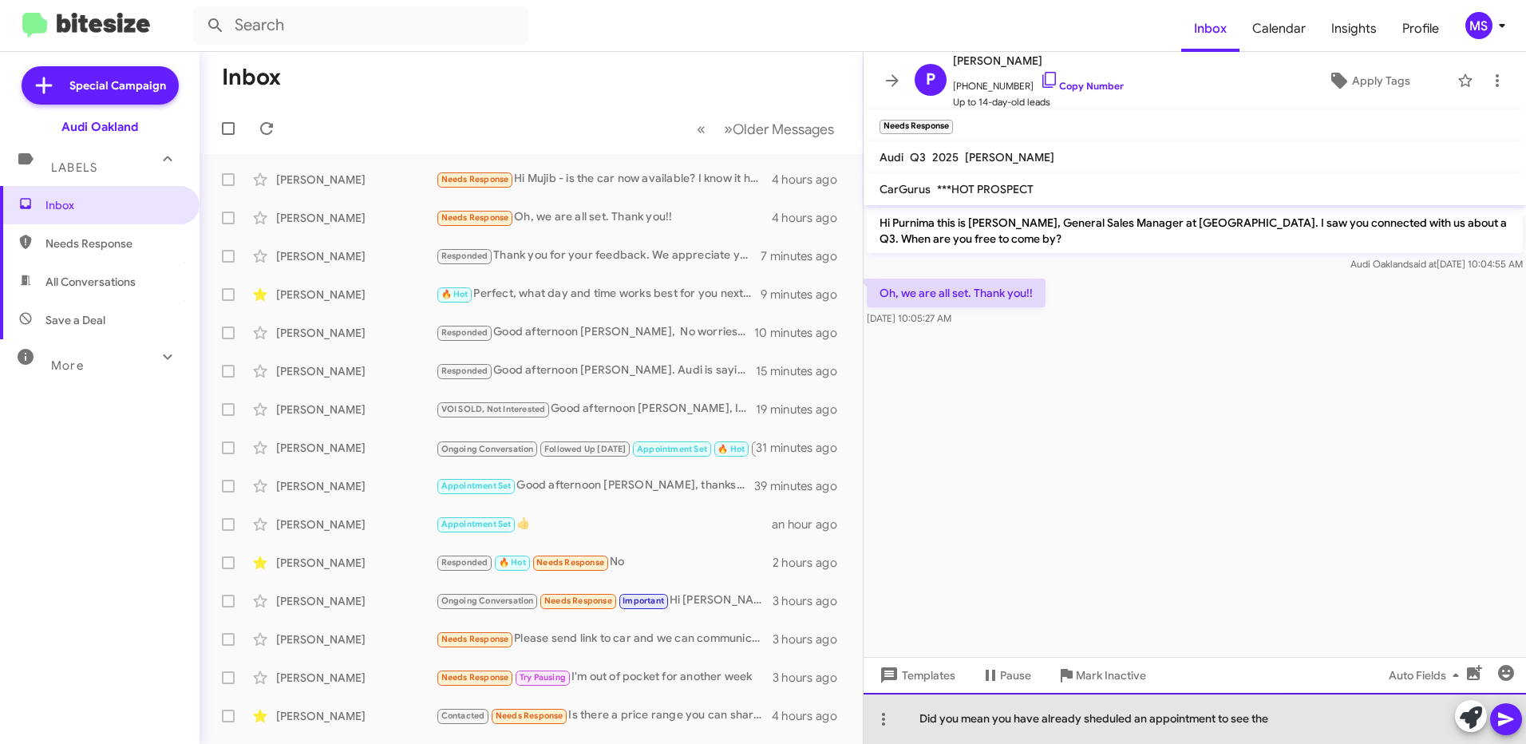
click at [1100, 721] on div "Did you mean you have already sheduled an appointment to see the" at bounding box center [1194, 718] width 662 height 51
click at [1325, 721] on div "Did you mean you have already scheduled an appointment to see the" at bounding box center [1194, 718] width 662 height 51
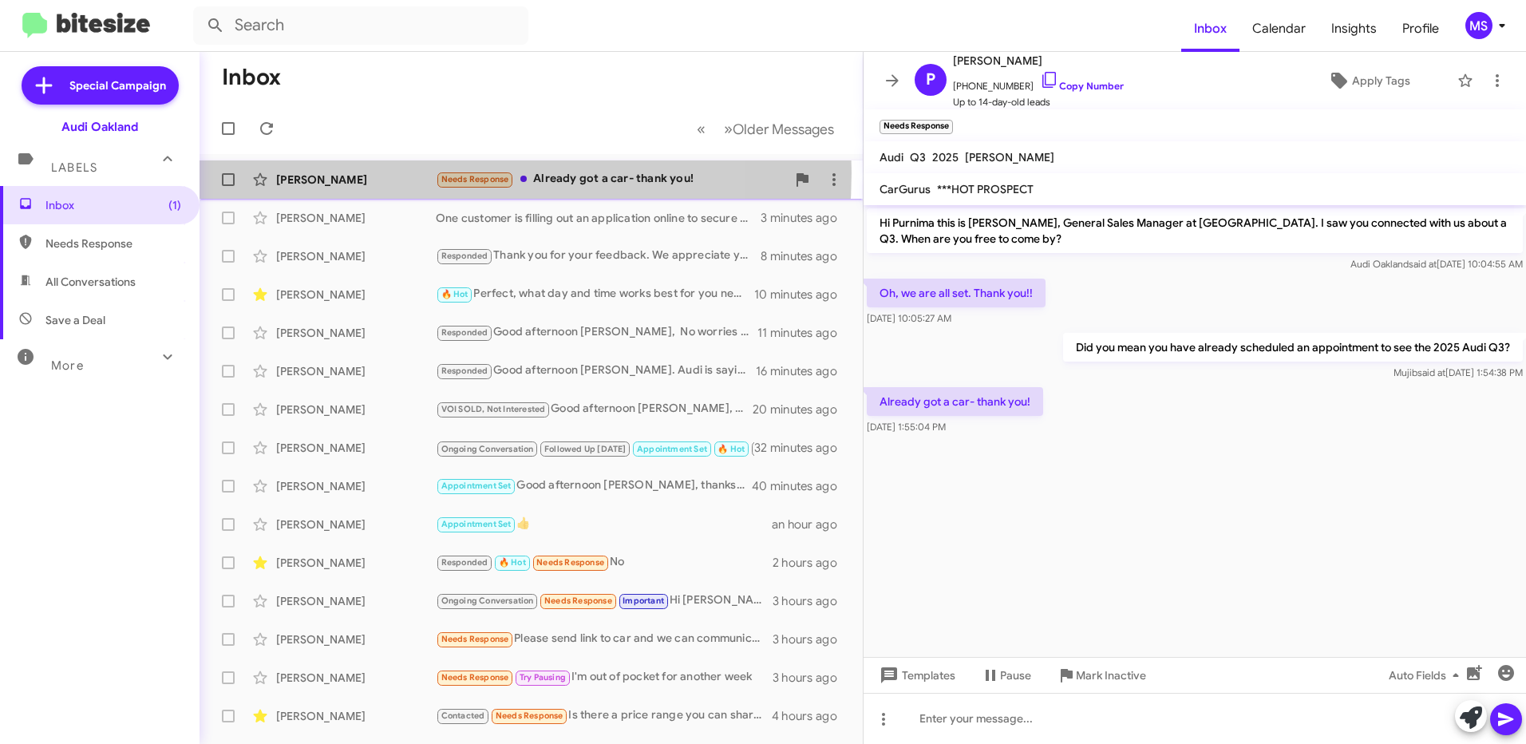
click at [393, 172] on div "[PERSON_NAME]" at bounding box center [356, 180] width 160 height 16
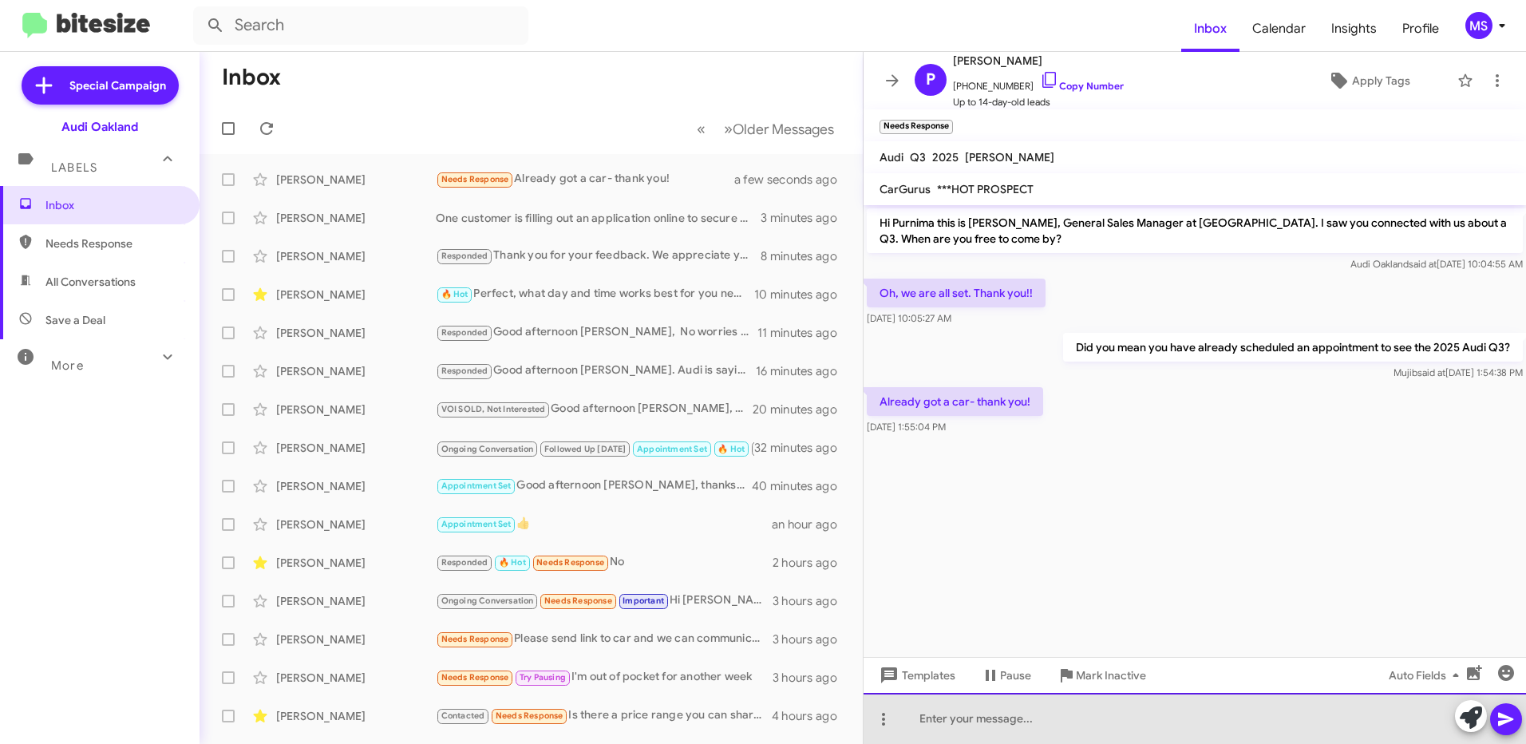
click at [1065, 719] on div at bounding box center [1194, 718] width 662 height 51
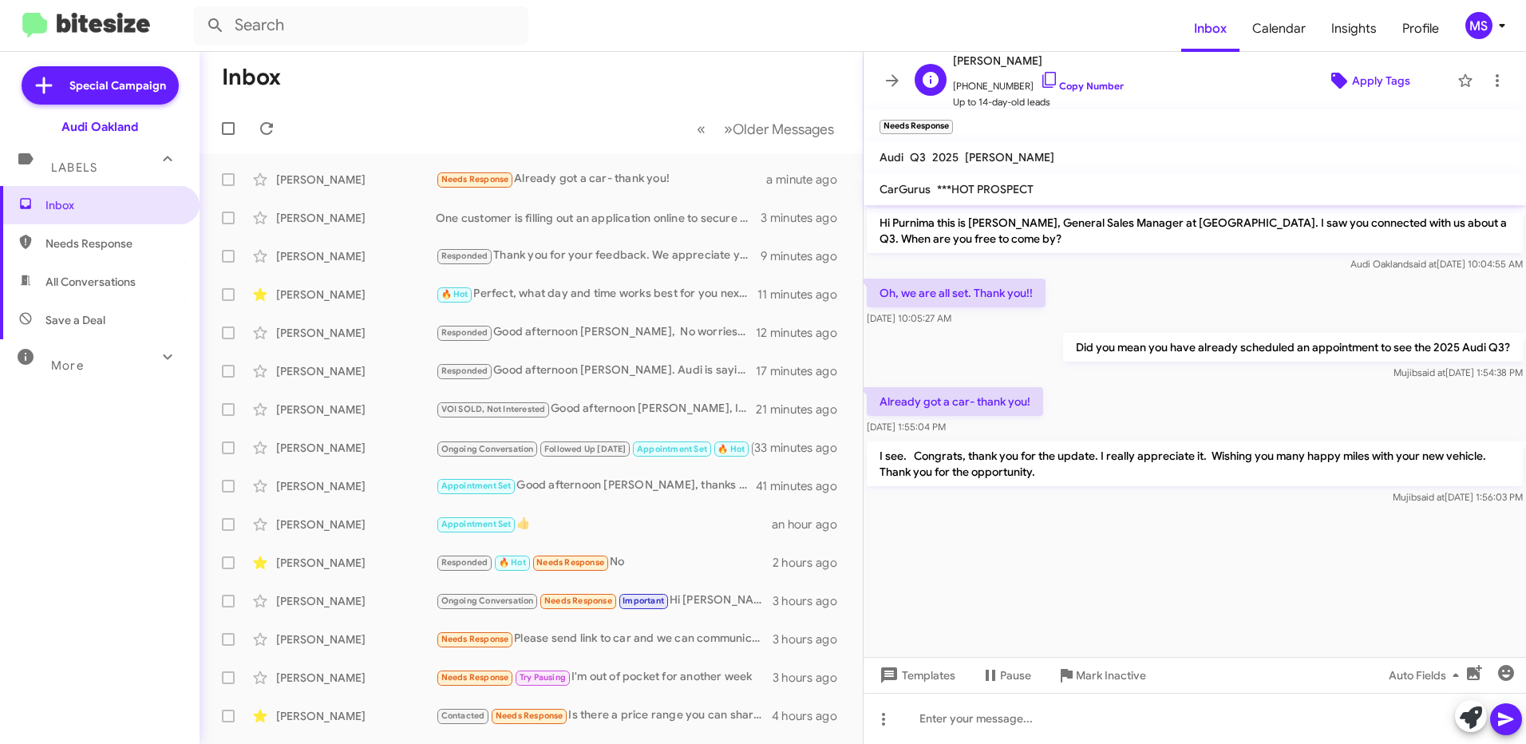
click at [1375, 80] on span "Apply Tags" at bounding box center [1381, 80] width 58 height 29
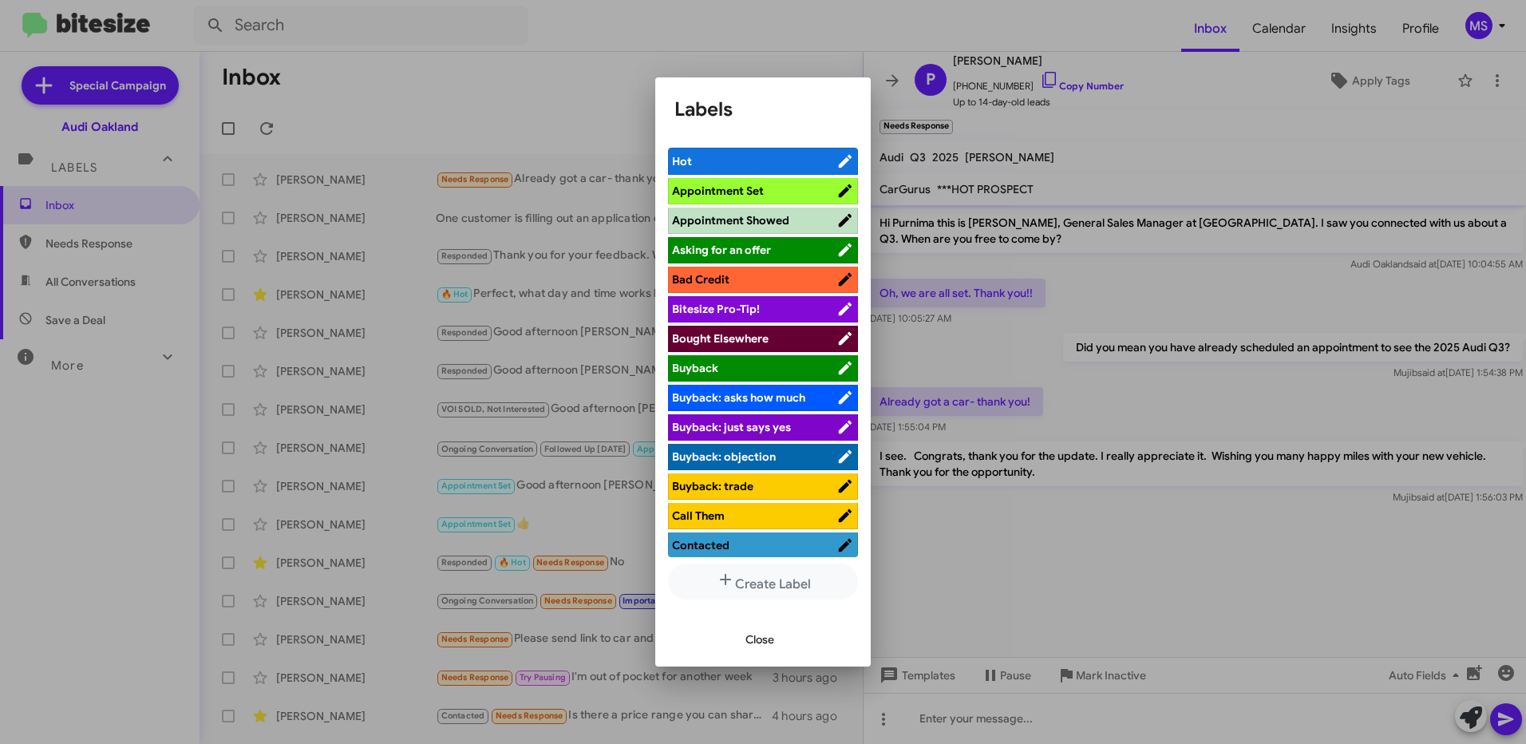
click at [769, 333] on span "Bought Elsewhere" at bounding box center [754, 338] width 164 height 16
click at [780, 634] on button "Close" at bounding box center [760, 639] width 54 height 29
